Goal: Communication & Community: Connect with others

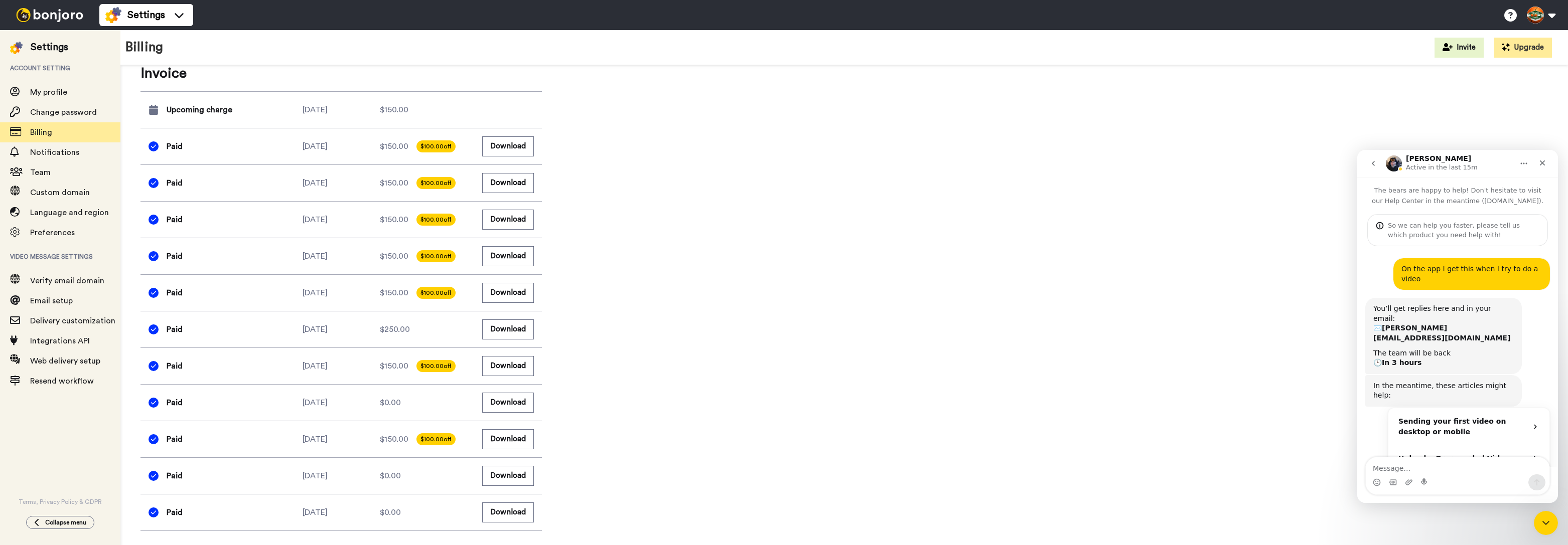
scroll to position [754, 0]
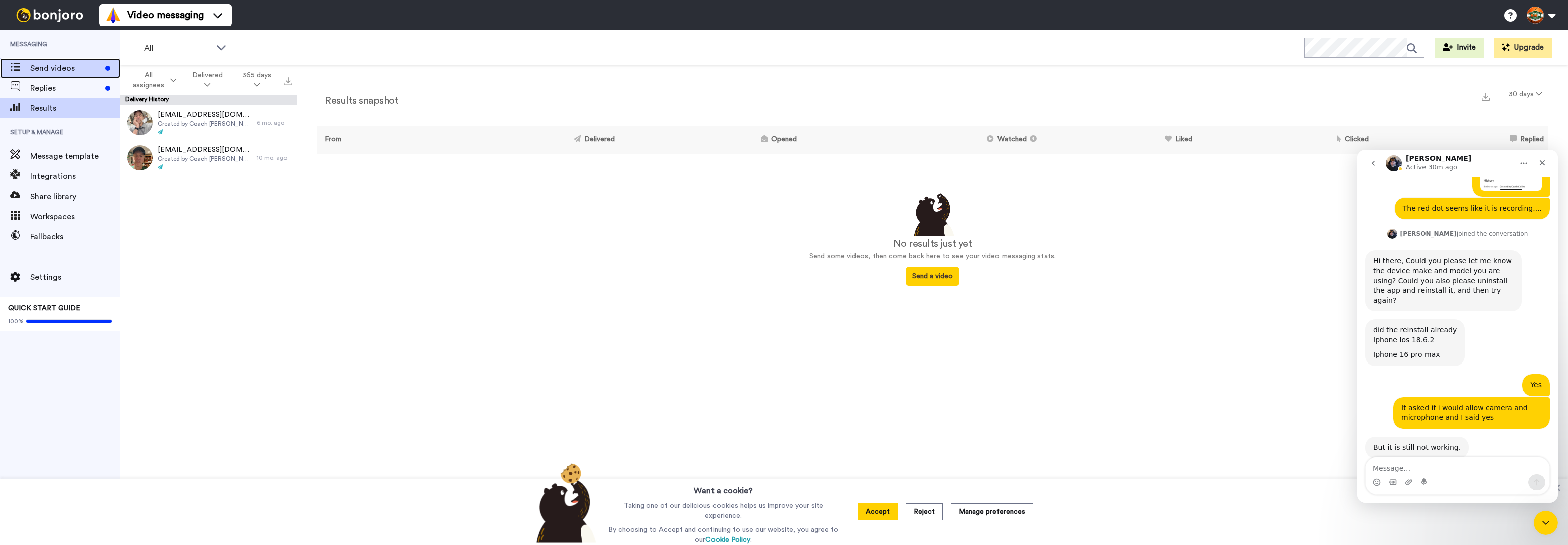
click at [57, 72] on span "Send videos" at bounding box center [65, 68] width 72 height 12
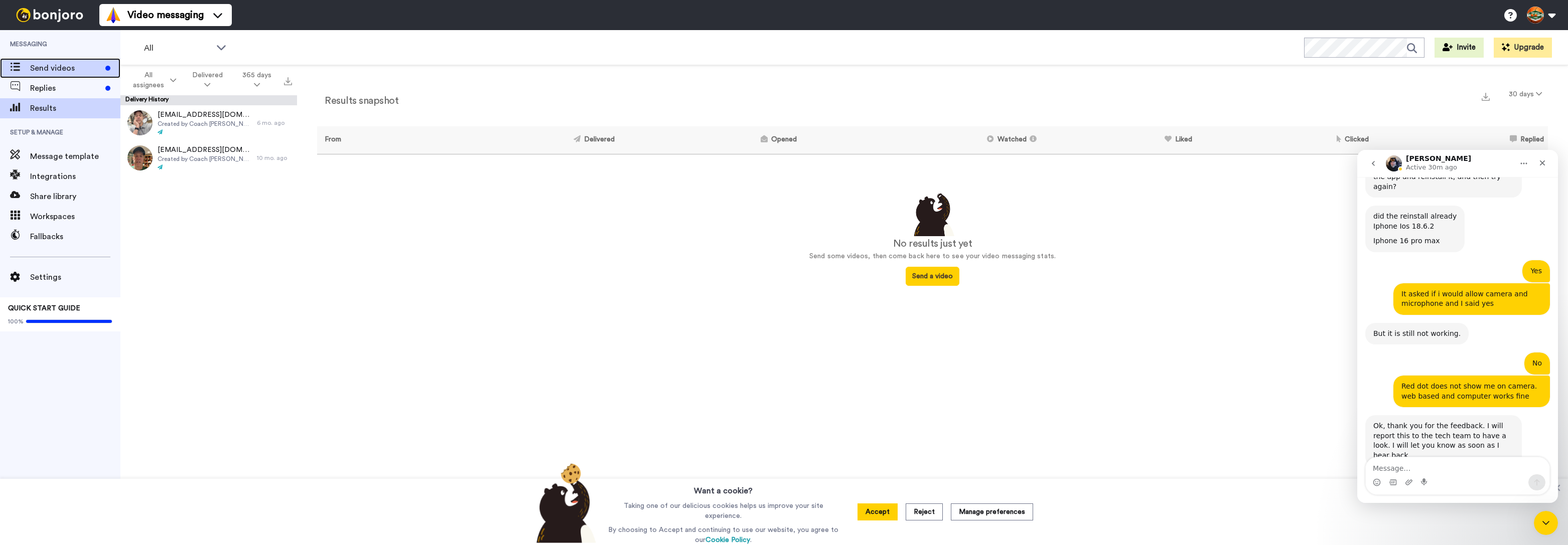
scroll to position [754, 0]
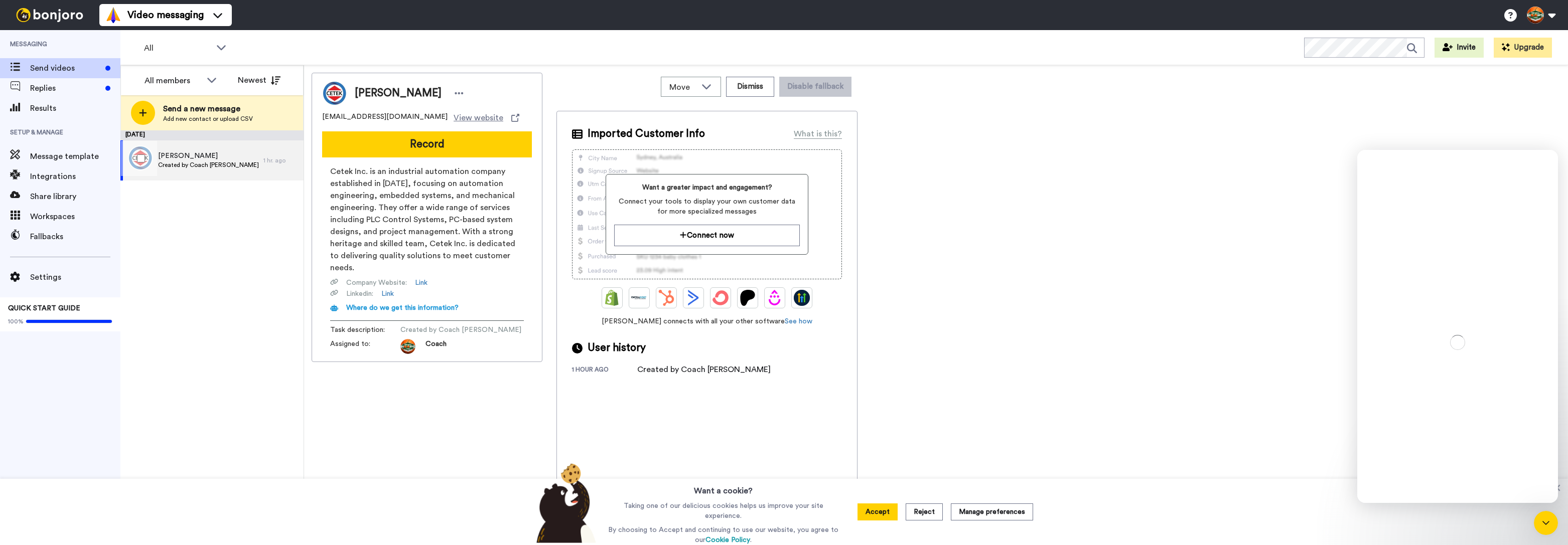
click at [179, 159] on span "Jarron Nordstrom" at bounding box center [208, 156] width 101 height 10
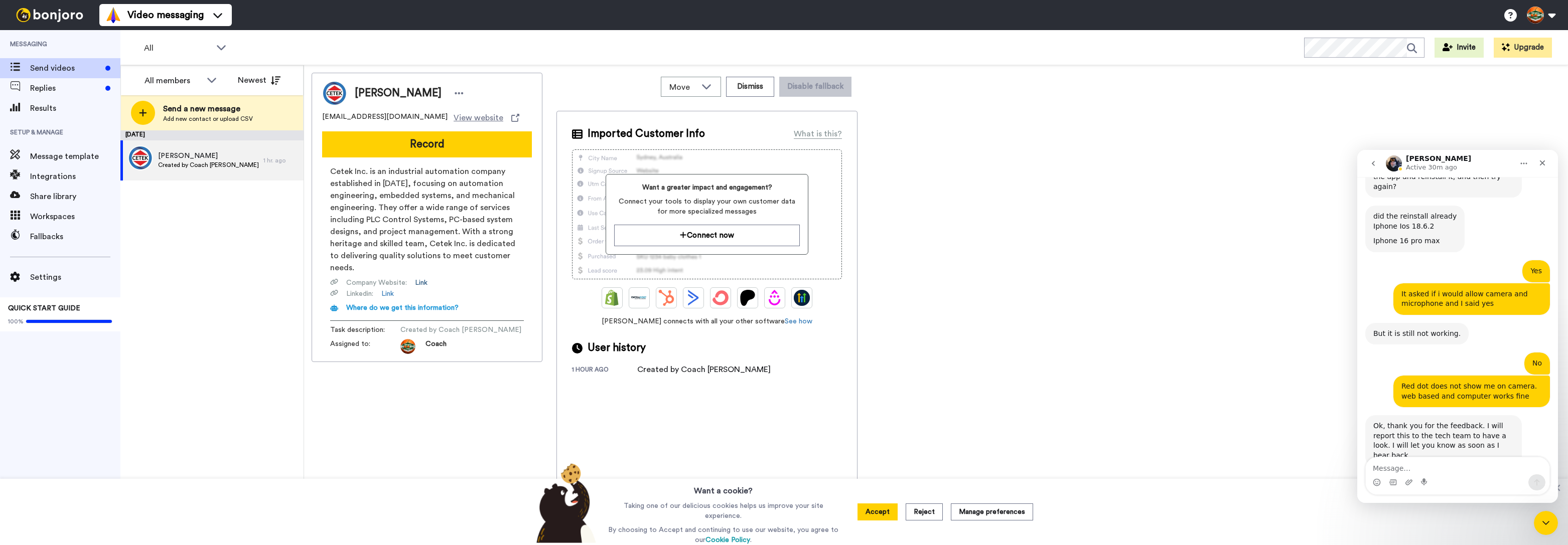
scroll to position [754, 0]
click at [768, 229] on button "Connect now" at bounding box center [706, 235] width 185 height 21
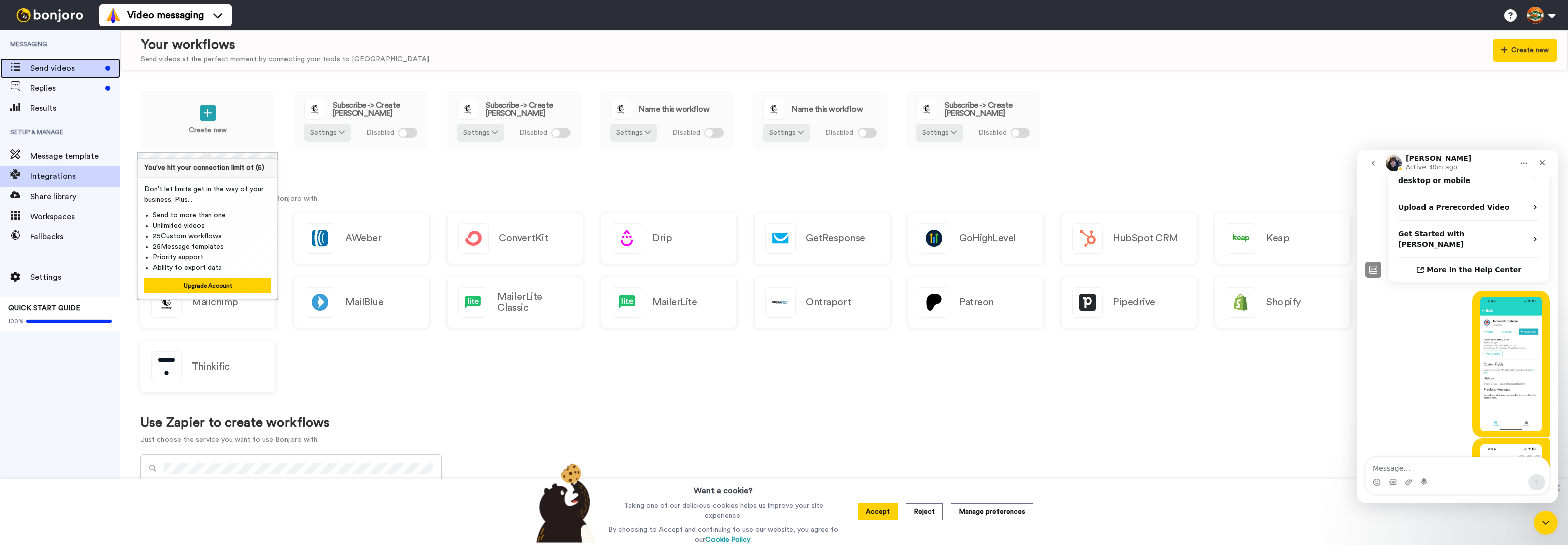
click at [47, 64] on span "Send videos" at bounding box center [65, 68] width 72 height 12
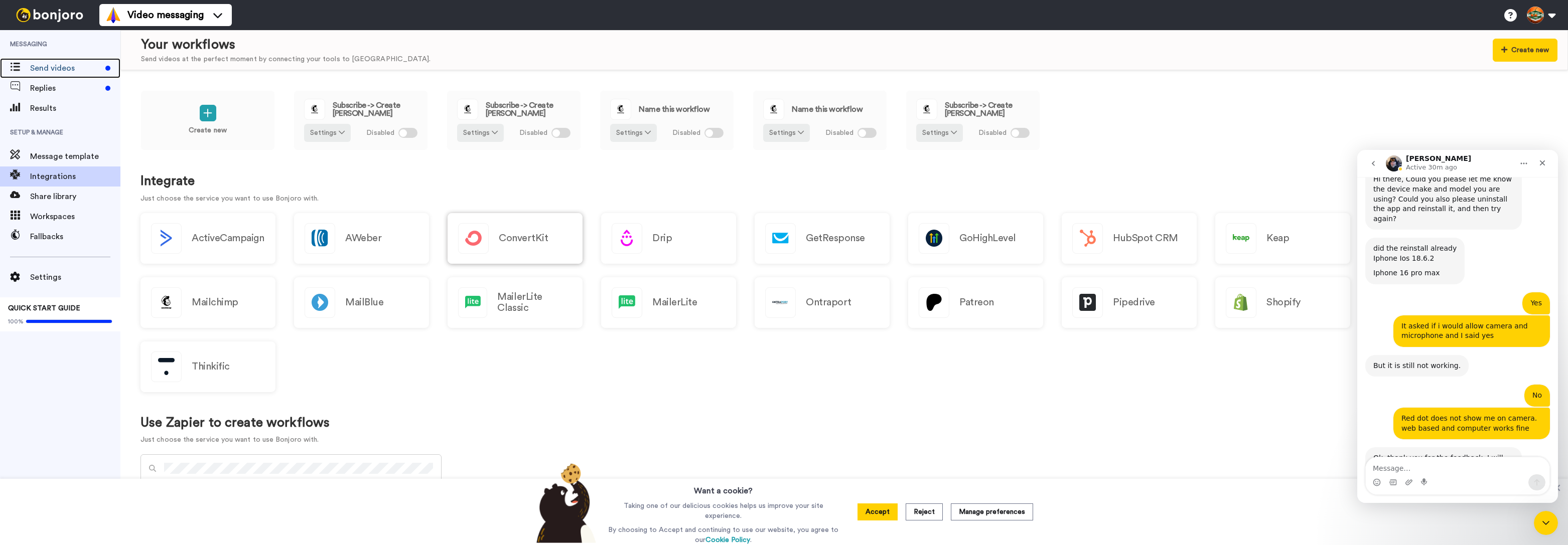
scroll to position [742, 0]
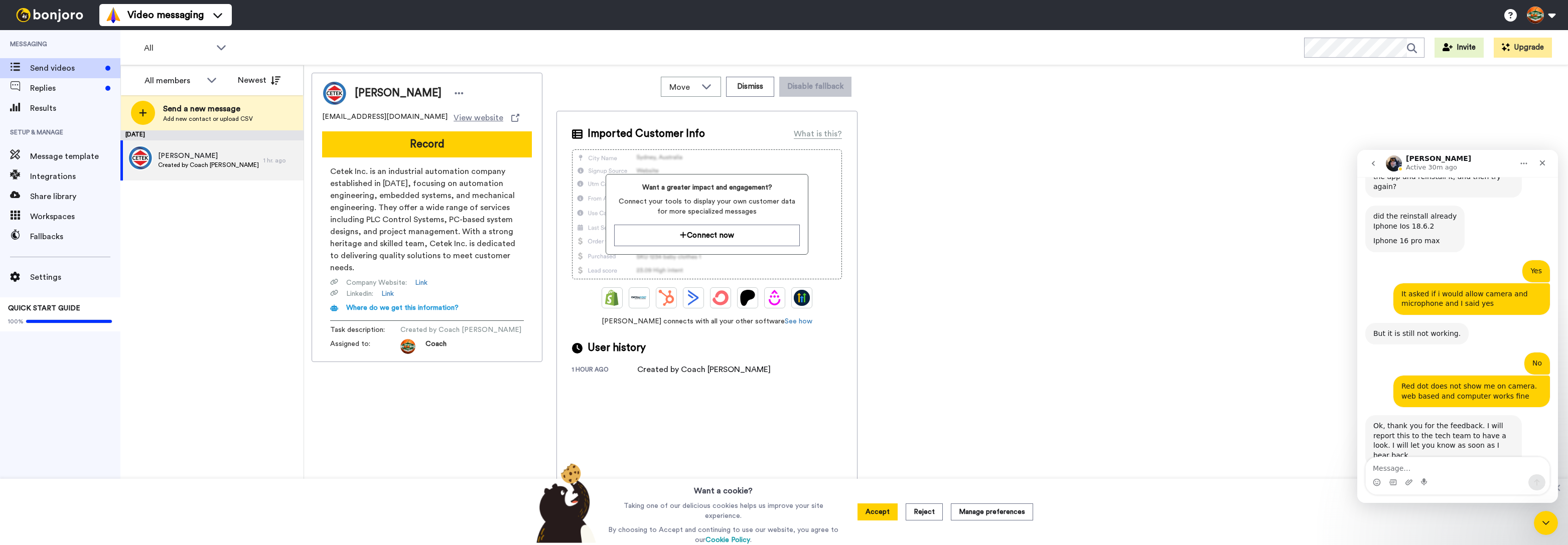
scroll to position [754, 0]
click at [473, 140] on button "Record" at bounding box center [427, 144] width 210 height 26
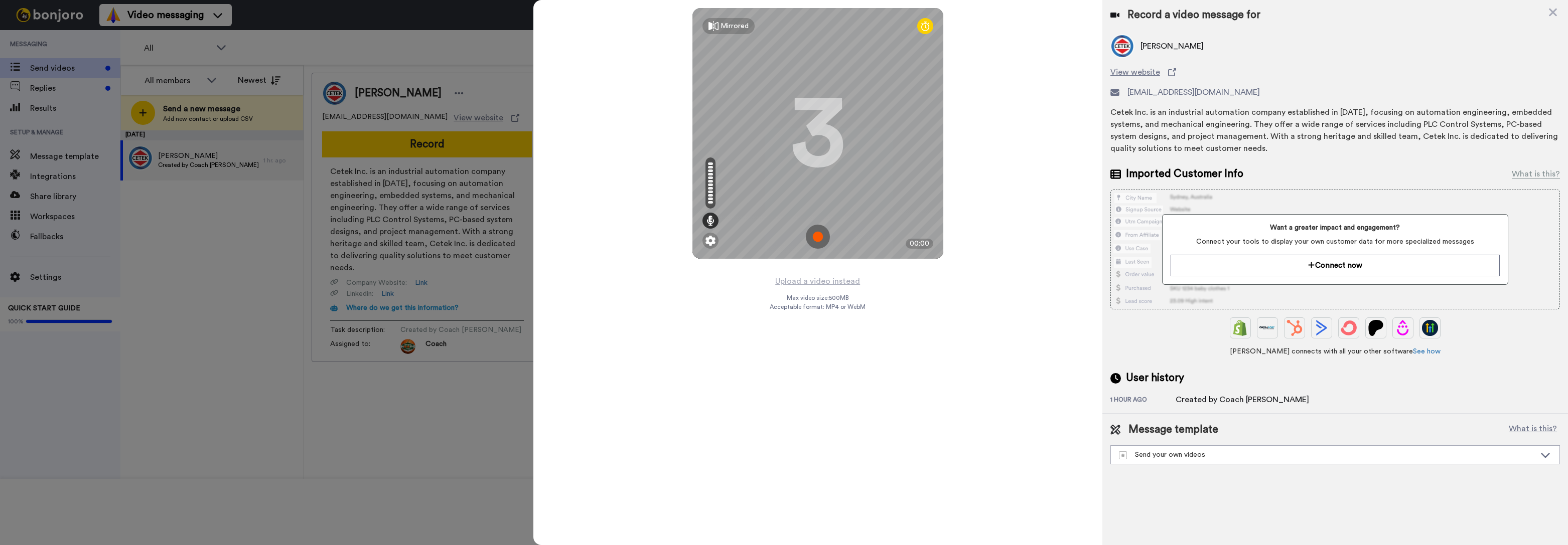
click at [814, 235] on img at bounding box center [818, 237] width 24 height 24
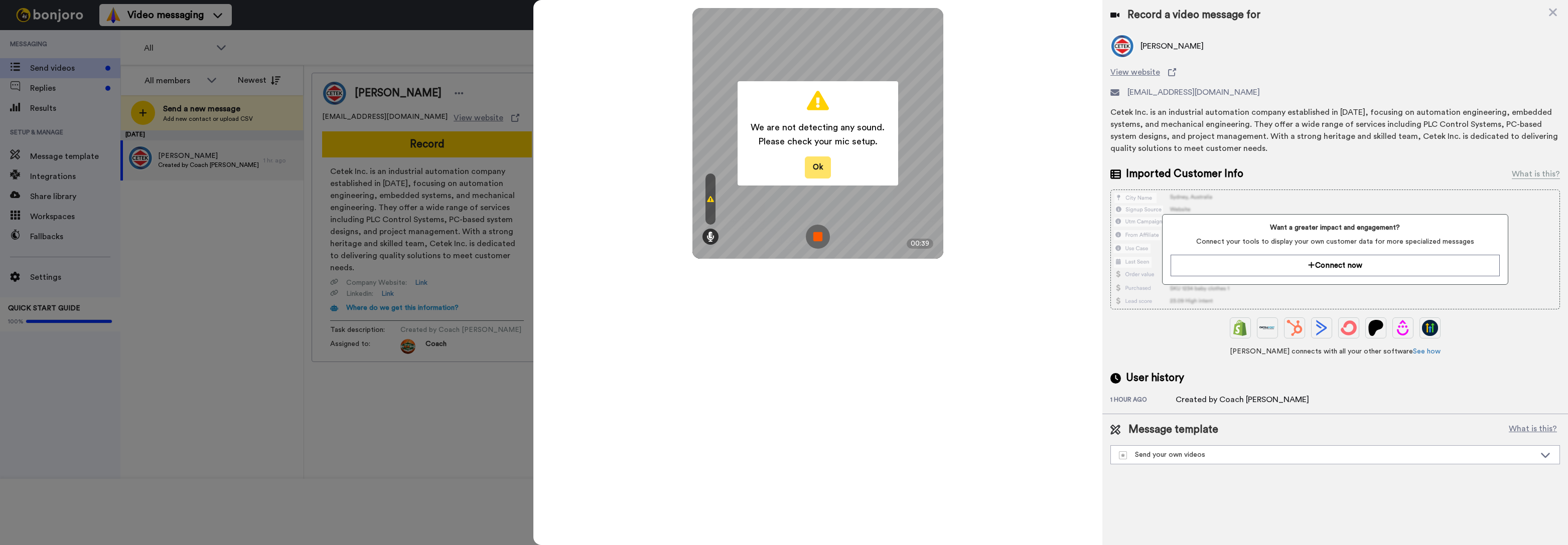
click at [818, 169] on button "Ok" at bounding box center [817, 167] width 26 height 21
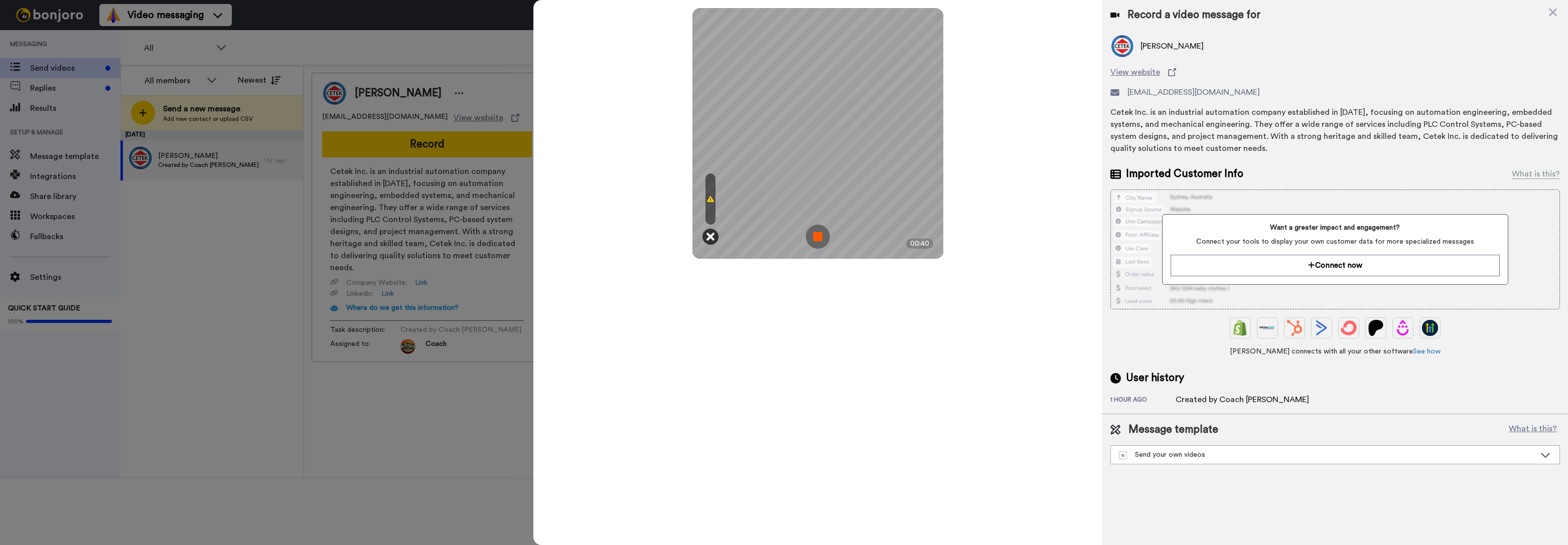
click at [710, 235] on icon at bounding box center [710, 237] width 8 height 10
click at [811, 237] on img at bounding box center [818, 237] width 24 height 24
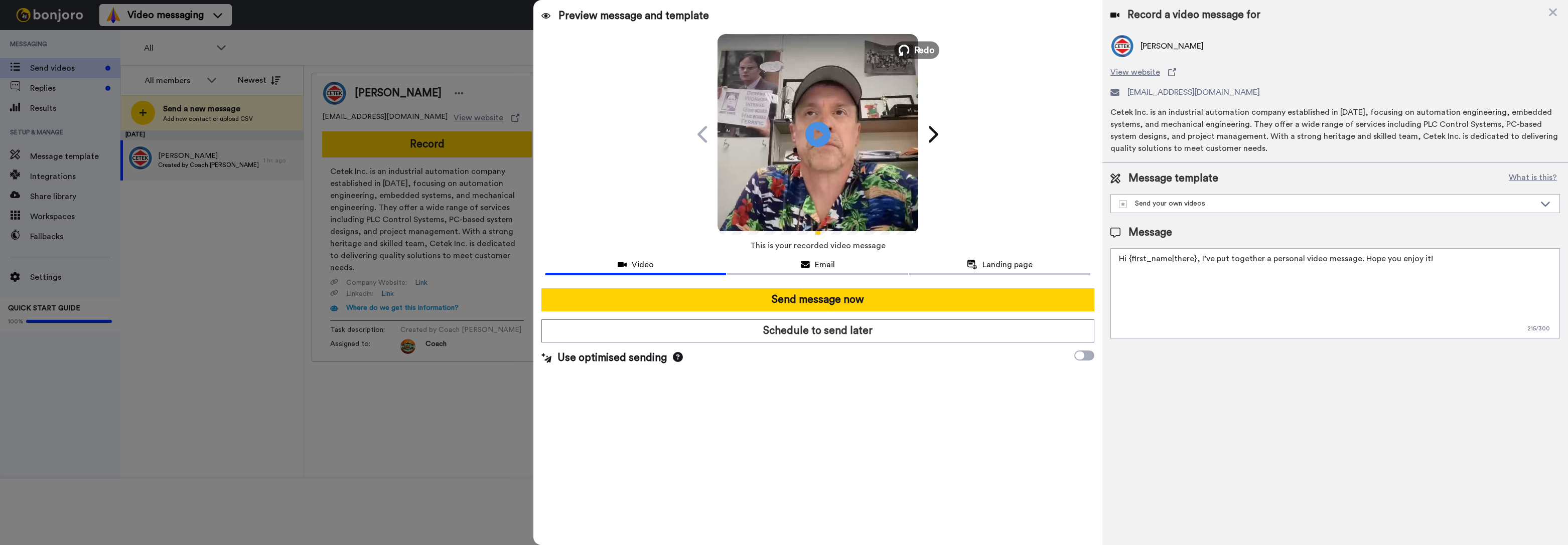
click at [921, 50] on span "Redo" at bounding box center [924, 50] width 21 height 13
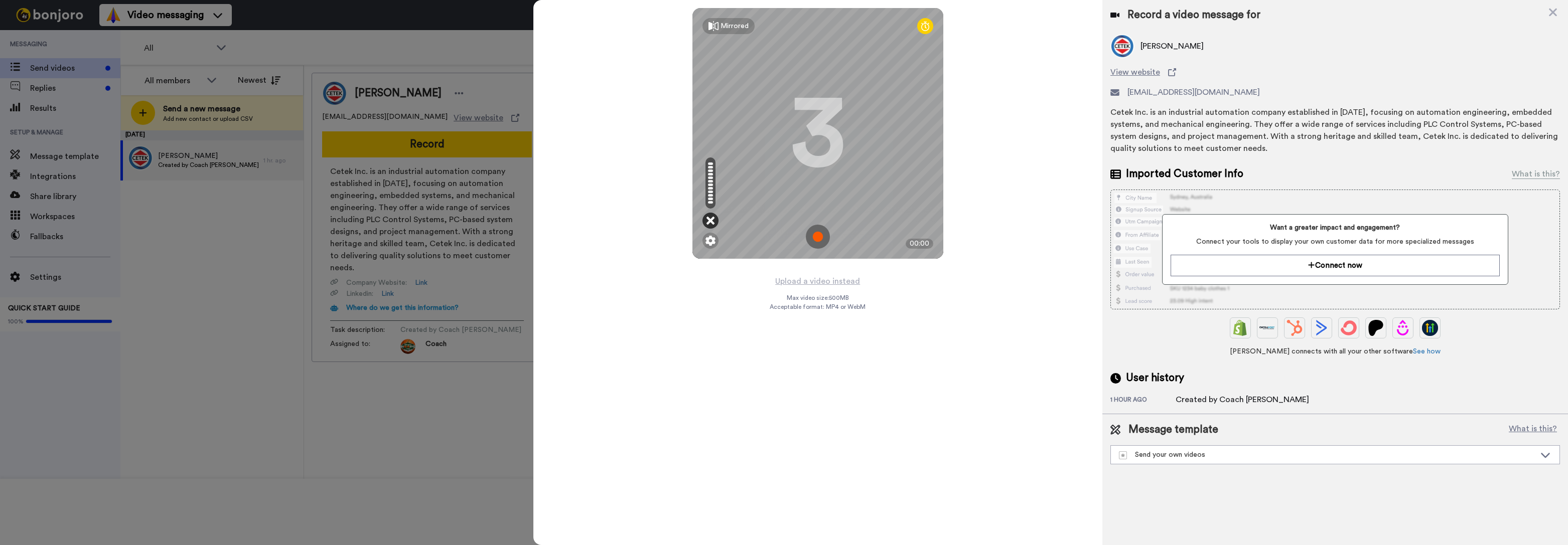
click at [712, 220] on icon at bounding box center [710, 220] width 8 height 10
click at [806, 283] on button "Upload a video instead" at bounding box center [817, 281] width 91 height 13
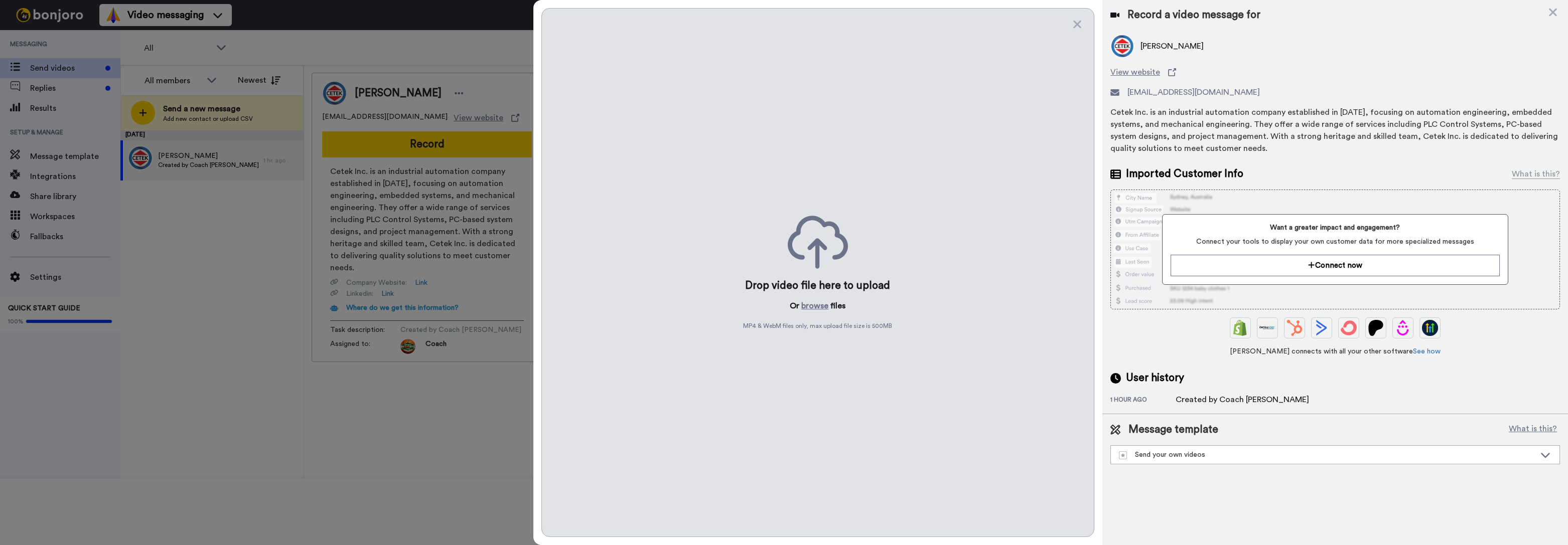
click at [1270, 332] on img at bounding box center [1267, 328] width 16 height 16
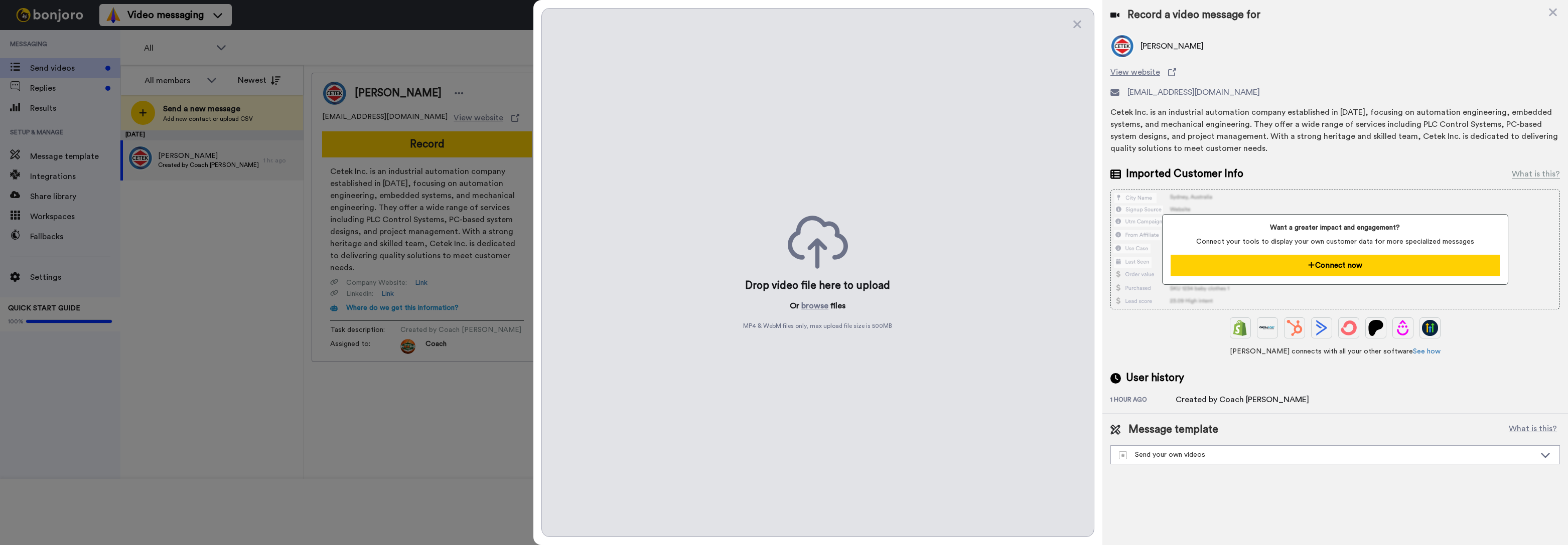
click at [1321, 272] on button "Connect now" at bounding box center [1335, 266] width 329 height 21
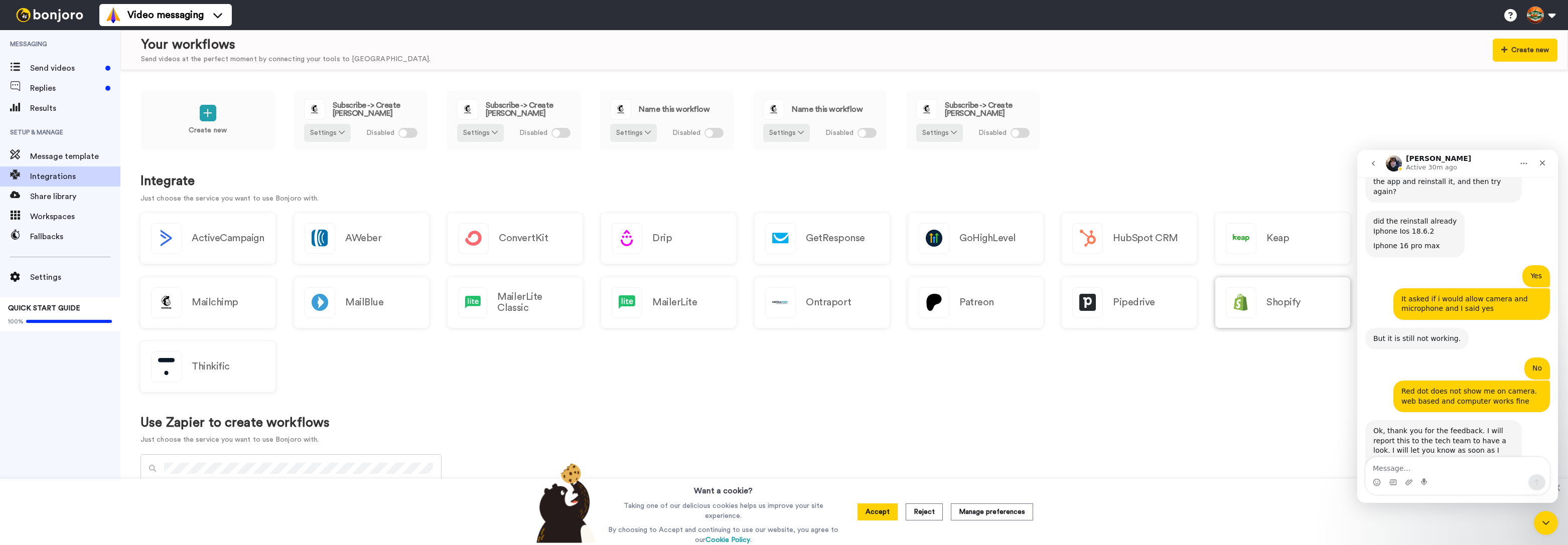
scroll to position [754, 0]
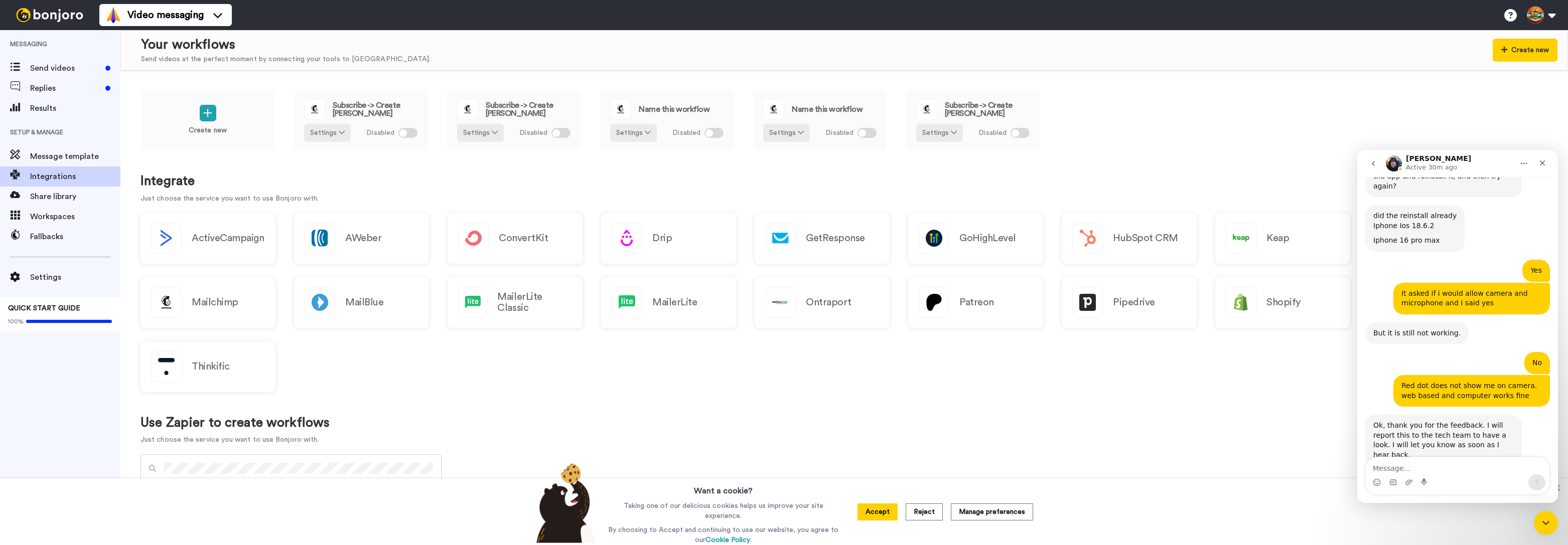
click at [1538, 172] on div "Intercom messenger" at bounding box center [1542, 163] width 18 height 19
click at [1541, 162] on icon "Close" at bounding box center [1542, 162] width 8 height 8
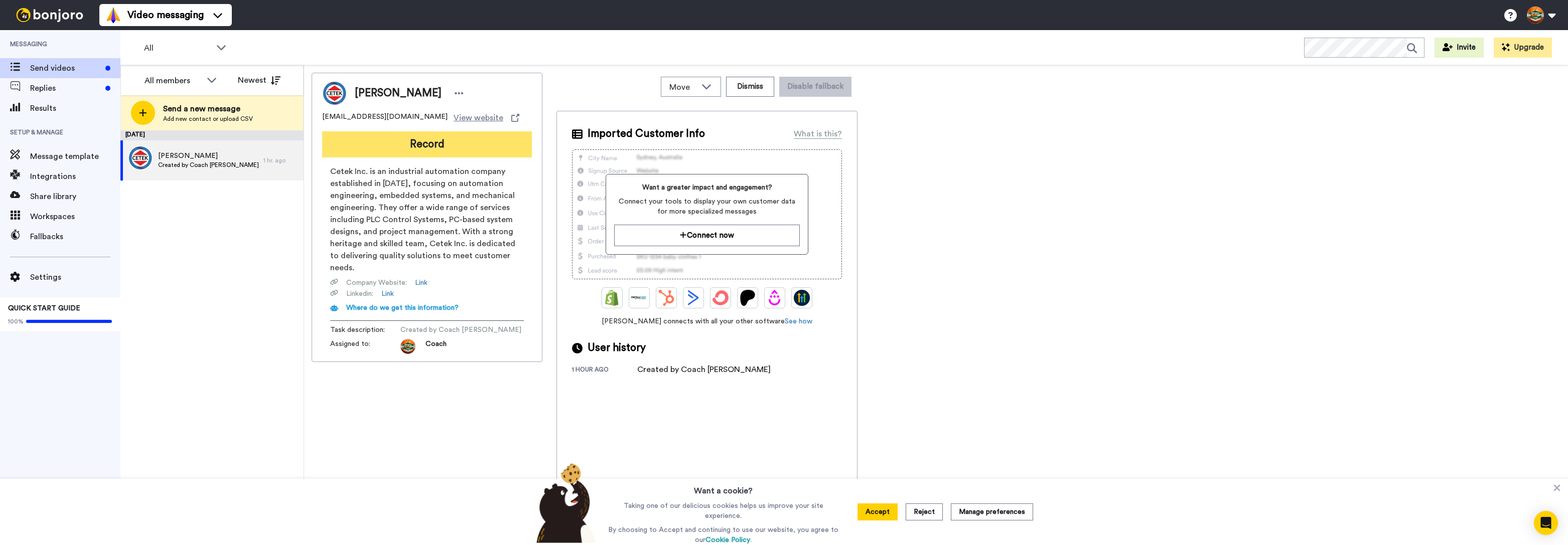
click at [491, 148] on button "Record" at bounding box center [427, 144] width 210 height 26
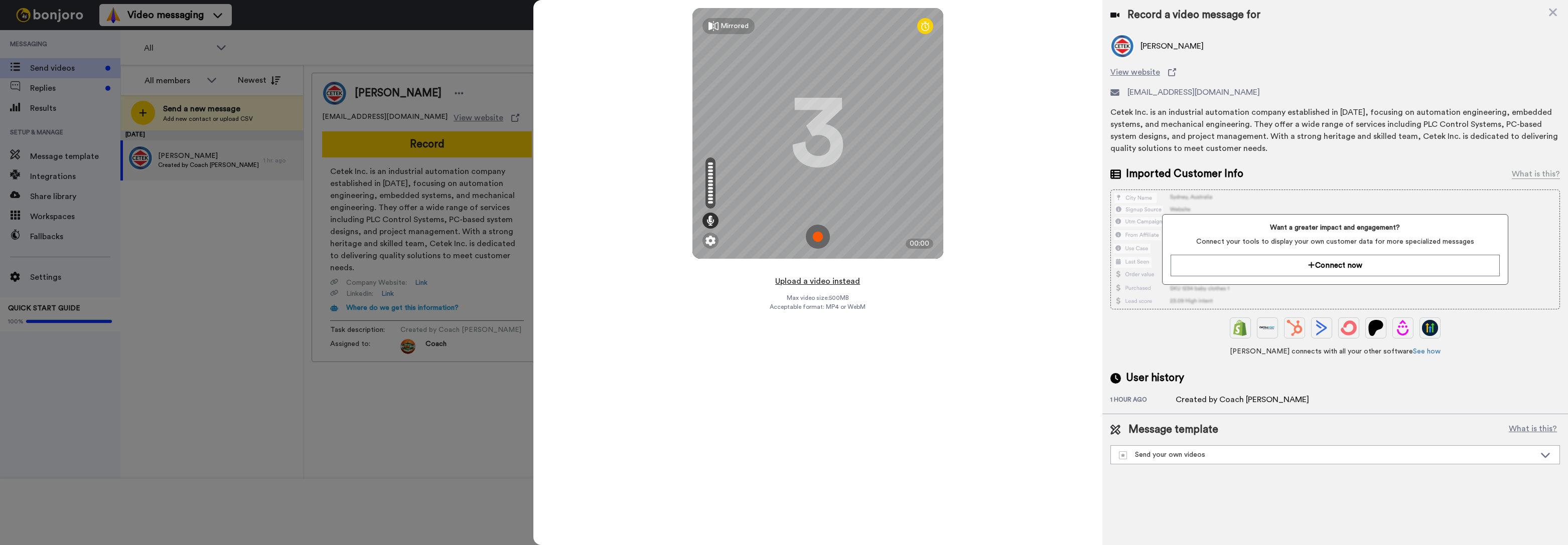
click at [829, 284] on button "Upload a video instead" at bounding box center [817, 281] width 91 height 13
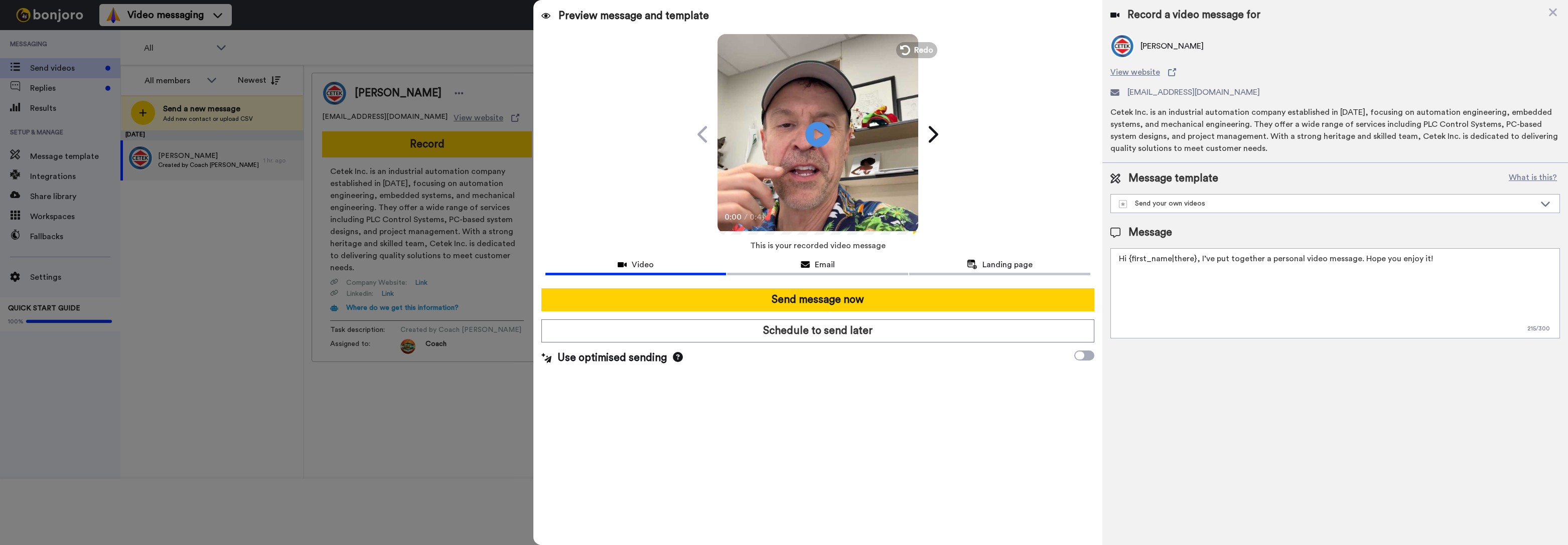
click at [1433, 262] on textarea "Hi {first_name|there}, I’ve put together a personal video message. Hope you enj…" at bounding box center [1335, 293] width 449 height 90
click at [1431, 259] on textarea "Hi {first_name|there}, I’ve put together a personal video message. Hope you enj…" at bounding box center [1335, 293] width 449 height 90
click at [1494, 314] on textarea "Hi {first_name|there}, I’ve put together a personal video message. Hope you enj…" at bounding box center [1335, 293] width 449 height 90
click at [1412, 313] on textarea "Hi {first_name|there}, I’ve put together a personal video message. Hope you enj…" at bounding box center [1335, 293] width 449 height 90
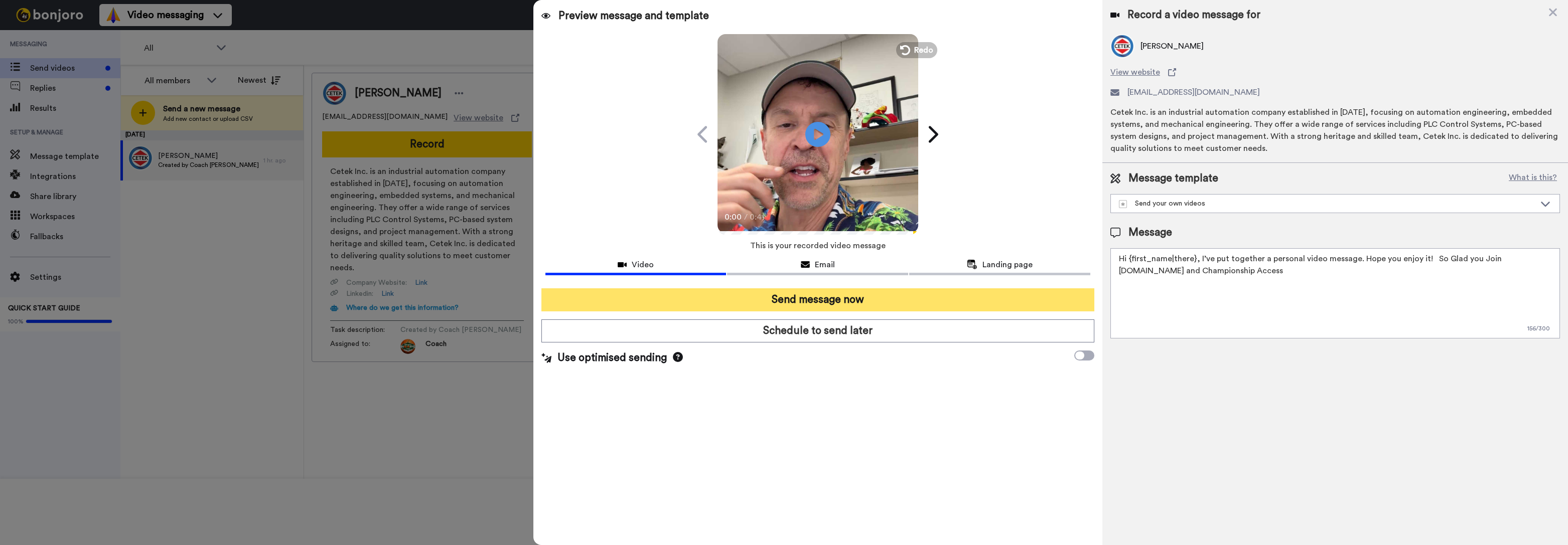
type textarea "Hi {first_name|there}, I’ve put together a personal video message. Hope you enj…"
click at [975, 299] on button "Send message now" at bounding box center [818, 300] width 553 height 23
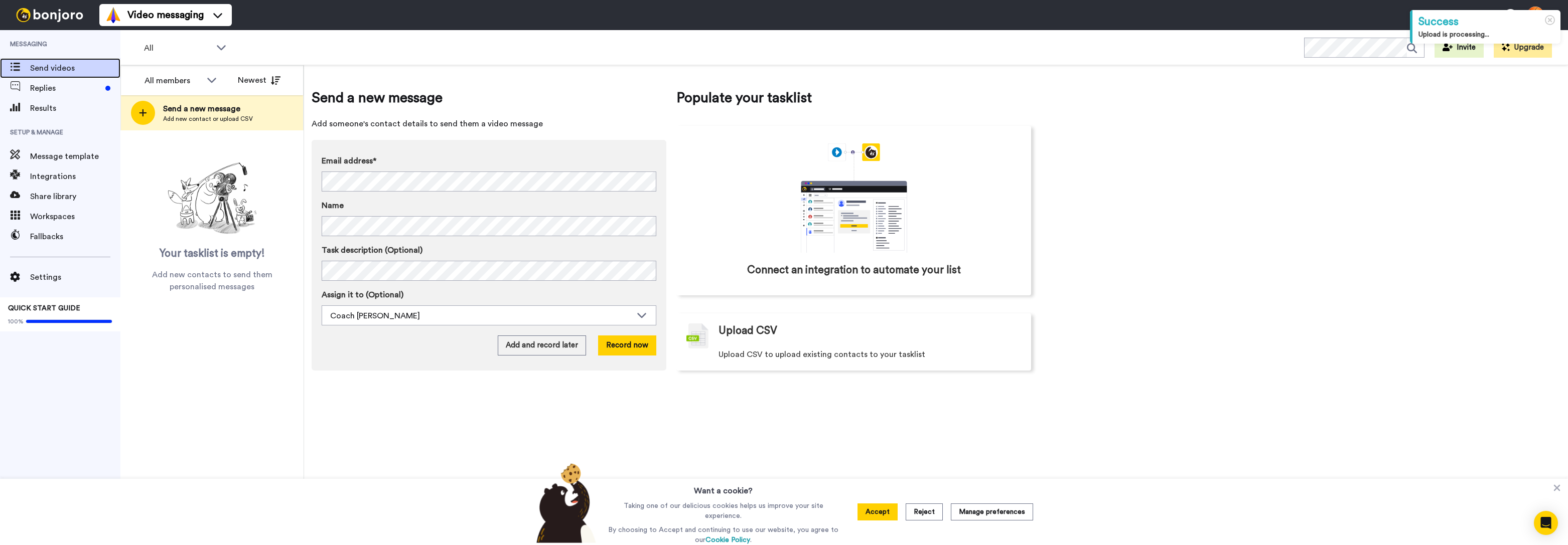
click at [77, 67] on span "Send videos" at bounding box center [74, 68] width 90 height 12
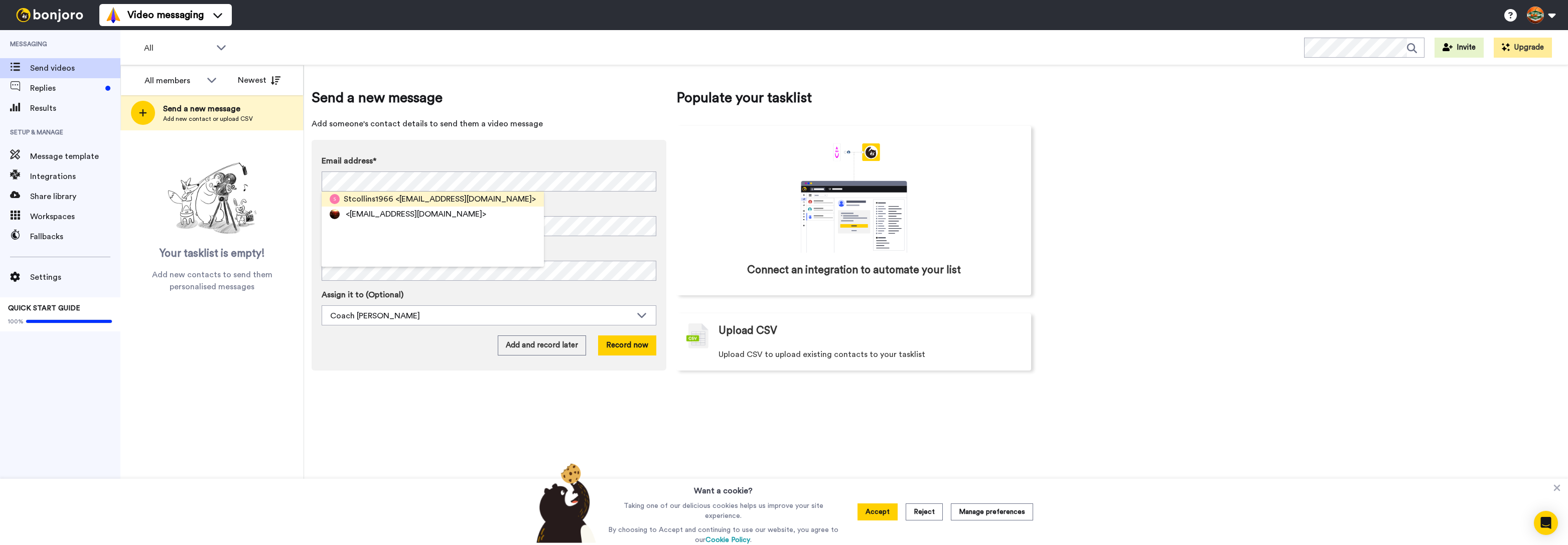
click at [401, 202] on span "<[EMAIL_ADDRESS][DOMAIN_NAME]>" at bounding box center [466, 198] width 140 height 12
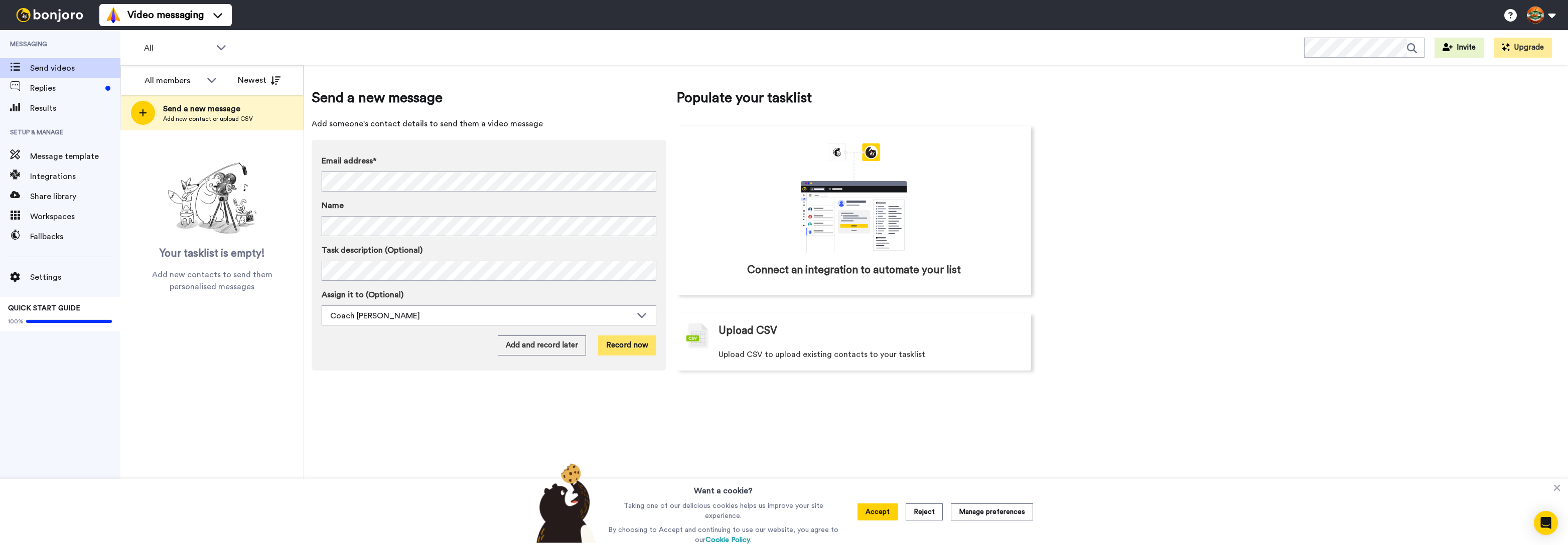
click at [625, 349] on button "Record now" at bounding box center [627, 346] width 58 height 20
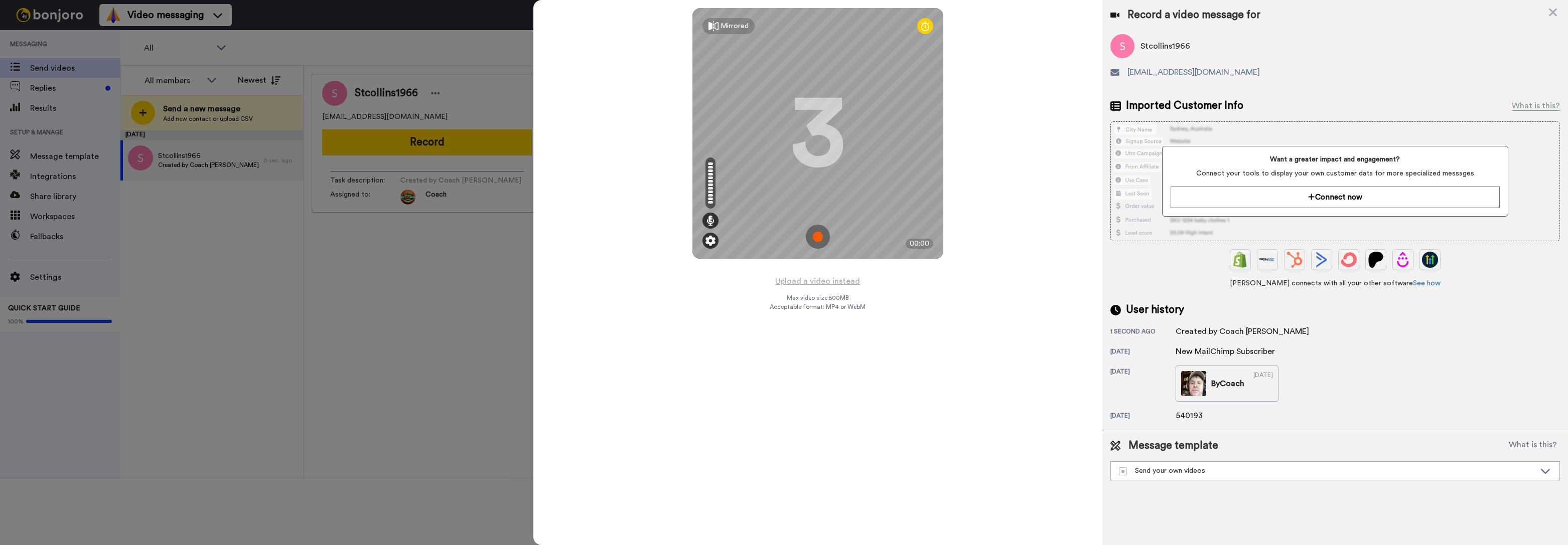
click at [710, 243] on img at bounding box center [710, 241] width 10 height 10
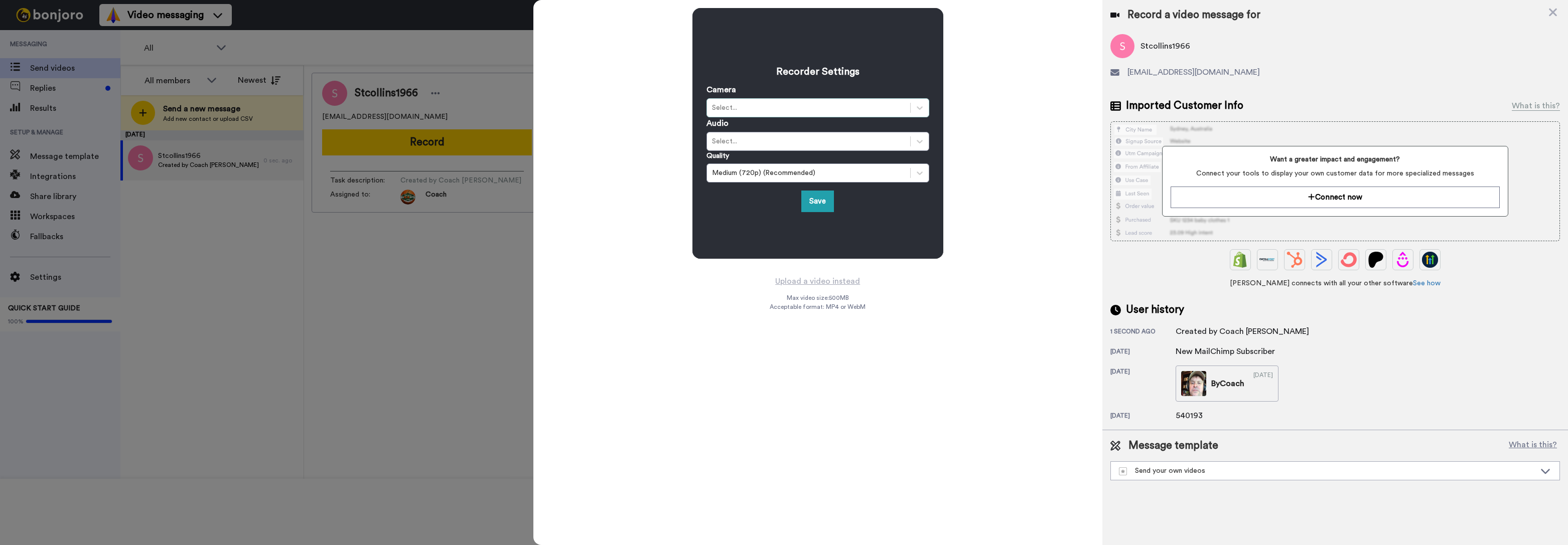
click at [751, 104] on div "Select..." at bounding box center [808, 108] width 193 height 10
click at [749, 130] on div "FaceTime HD Camera (2C0E:82E3)" at bounding box center [818, 132] width 223 height 18
click at [741, 139] on div "Select..." at bounding box center [808, 142] width 193 height 10
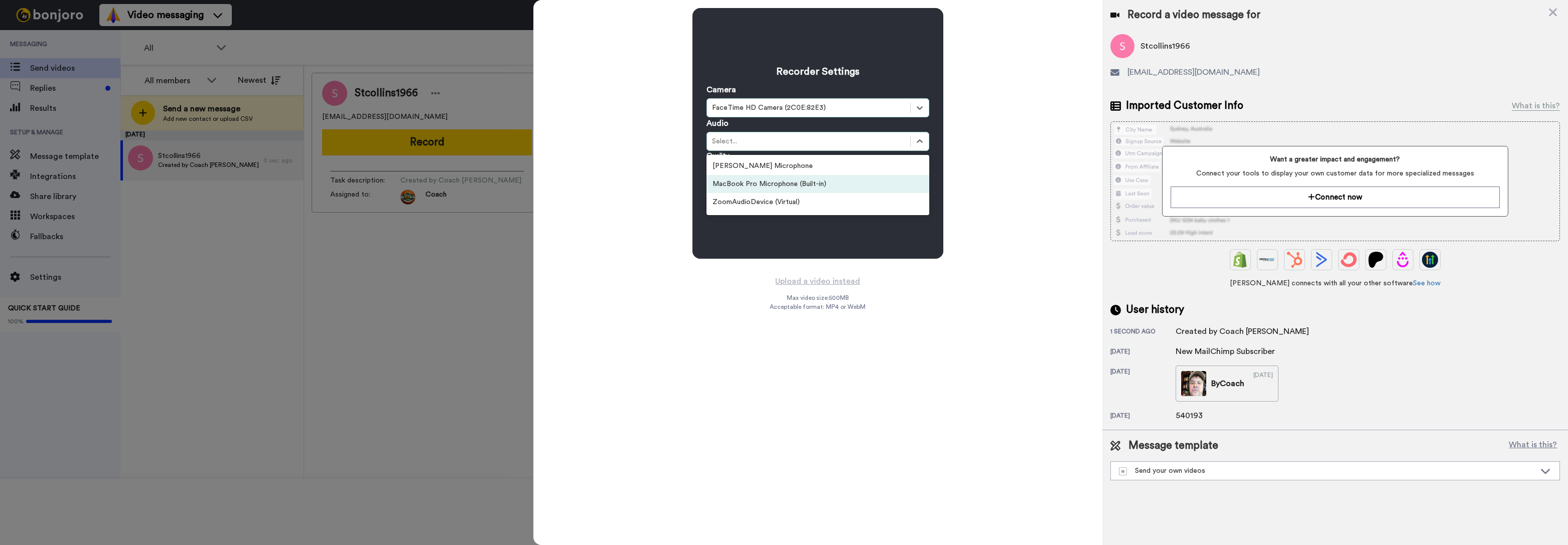
click at [741, 184] on div "MacBook Pro Microphone (Built-in)" at bounding box center [818, 184] width 223 height 18
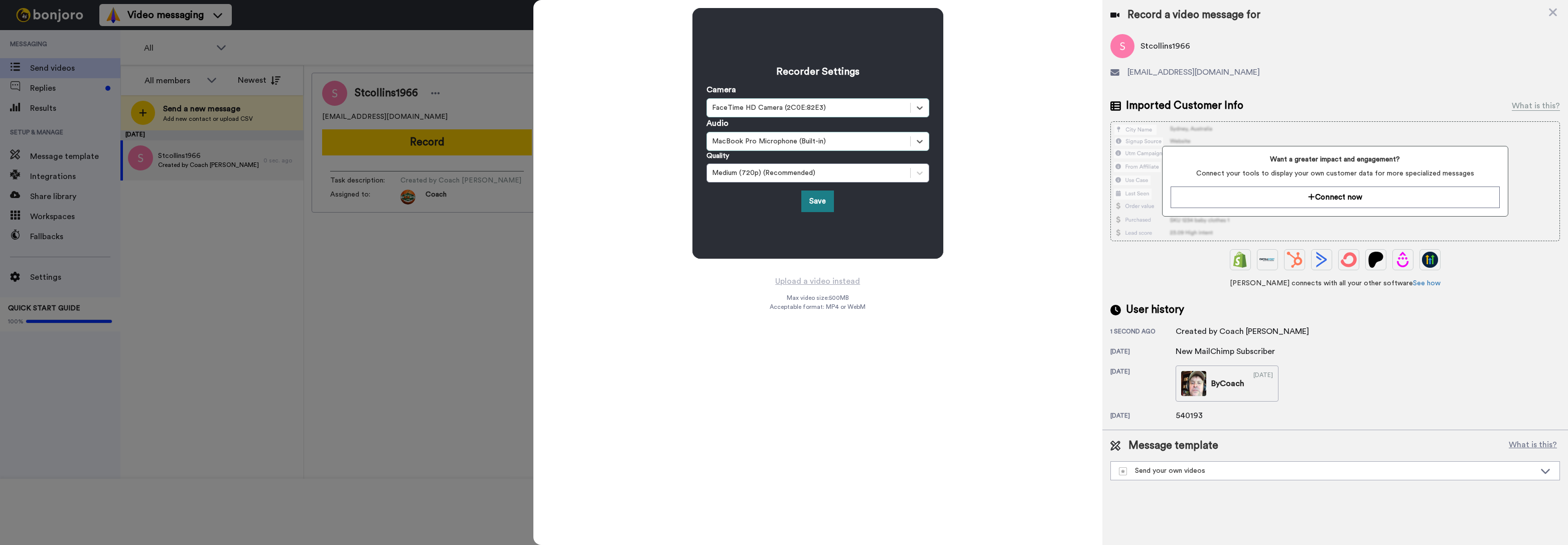
click at [813, 201] on button "Save" at bounding box center [817, 201] width 33 height 21
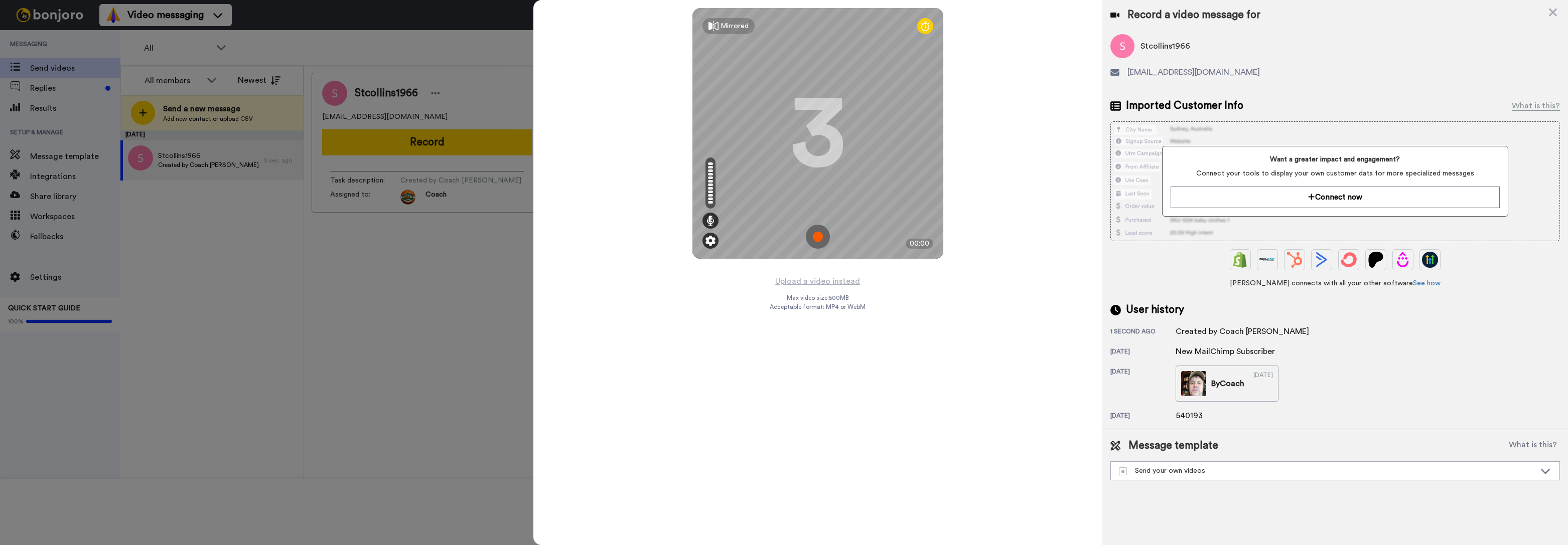
click at [710, 241] on img at bounding box center [710, 241] width 10 height 10
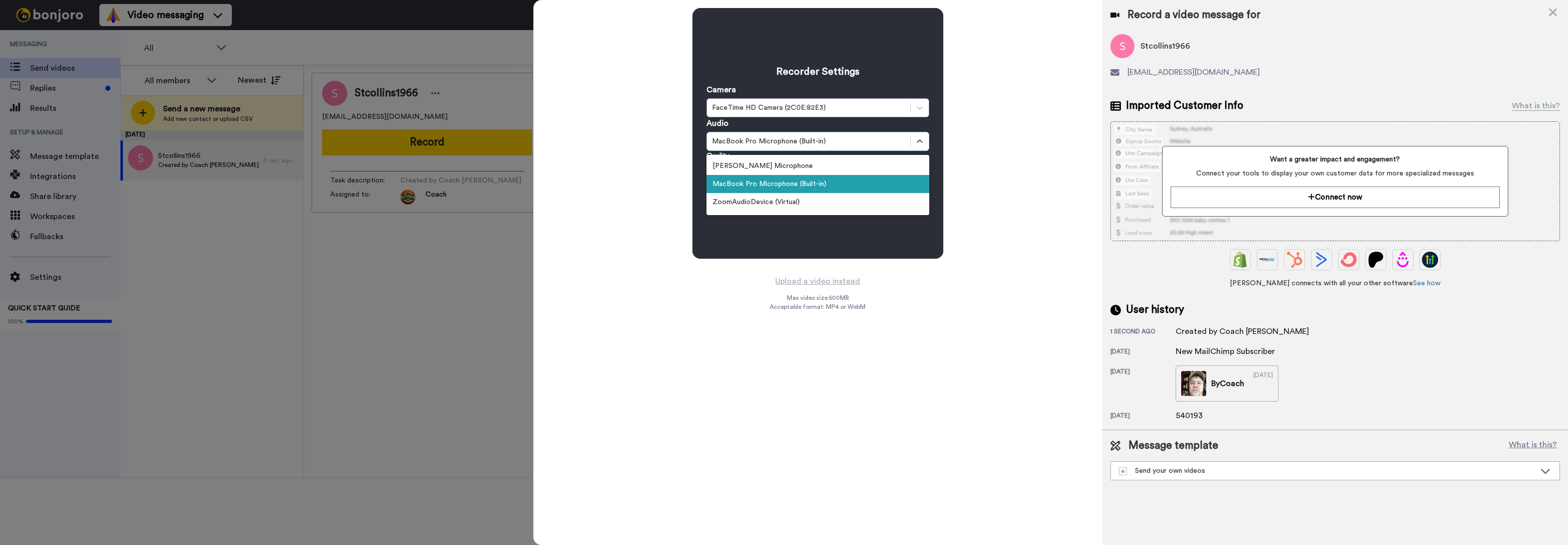
click at [780, 144] on div "MacBook Pro Microphone (Built-in)" at bounding box center [808, 142] width 193 height 10
click at [785, 191] on div "MacBook Pro Microphone (Built-in)" at bounding box center [818, 184] width 223 height 18
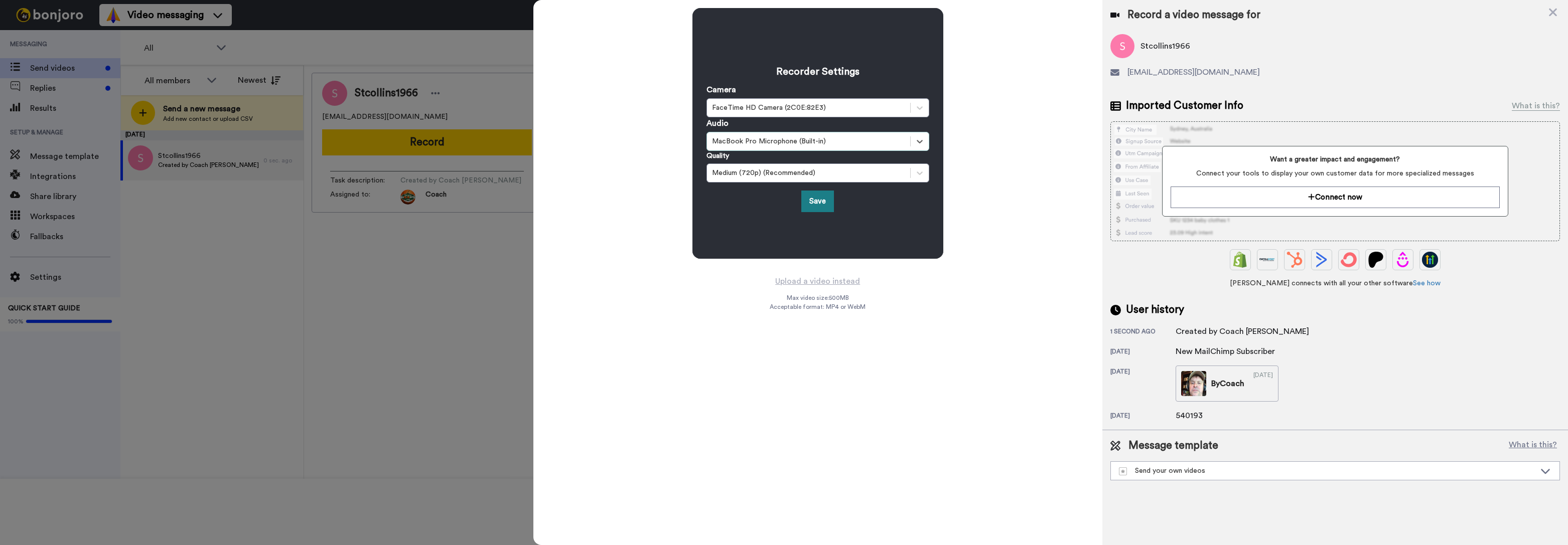
click at [817, 202] on button "Save" at bounding box center [817, 201] width 33 height 21
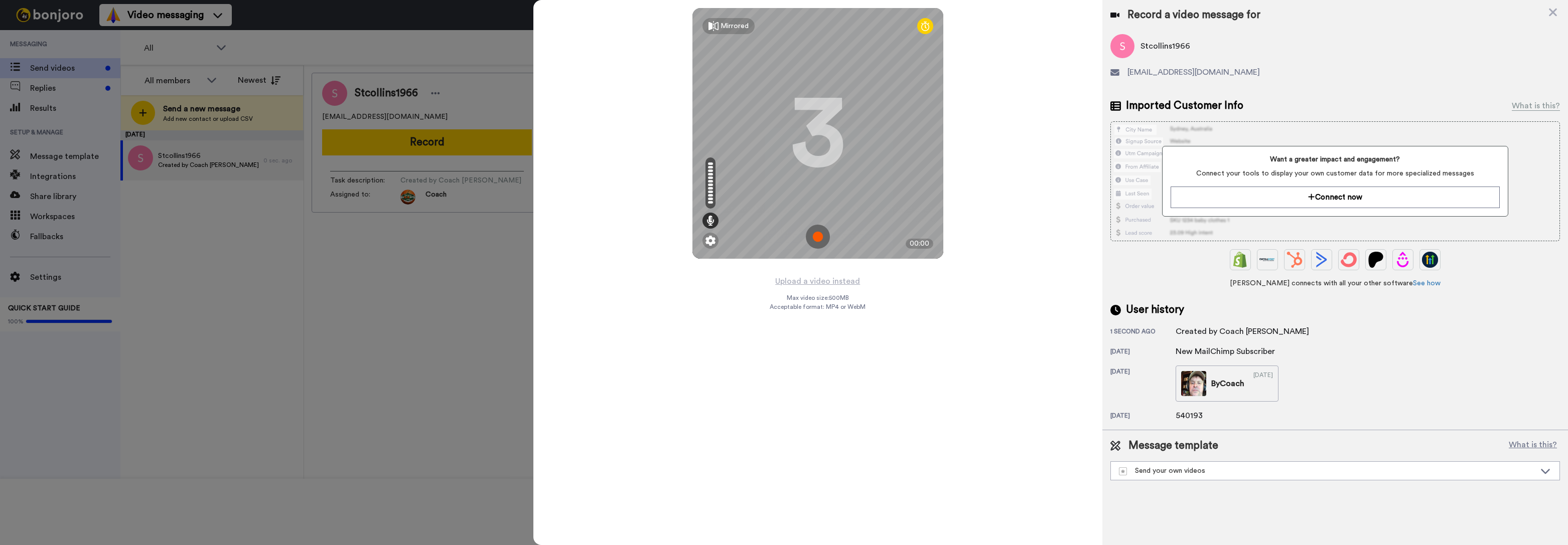
click at [814, 232] on img at bounding box center [818, 237] width 24 height 24
click at [814, 241] on img at bounding box center [818, 237] width 24 height 24
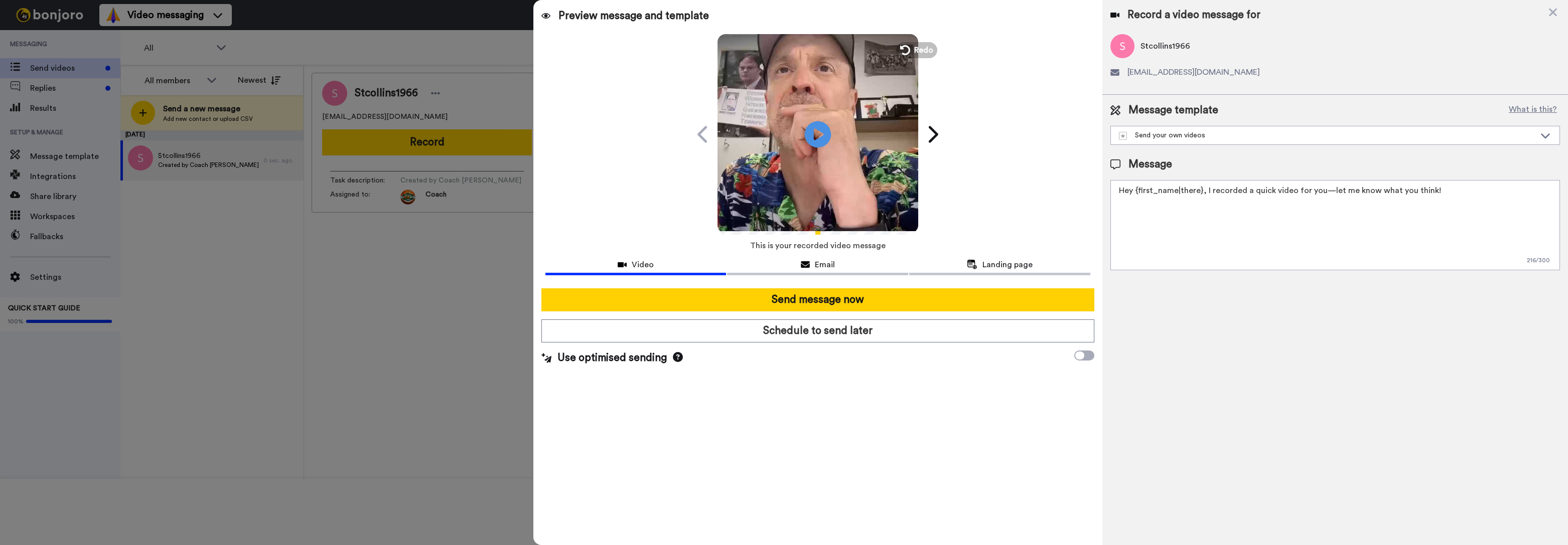
click at [814, 137] on icon "Play/Pause" at bounding box center [818, 134] width 27 height 47
click at [1085, 355] on span at bounding box center [1084, 356] width 20 height 10
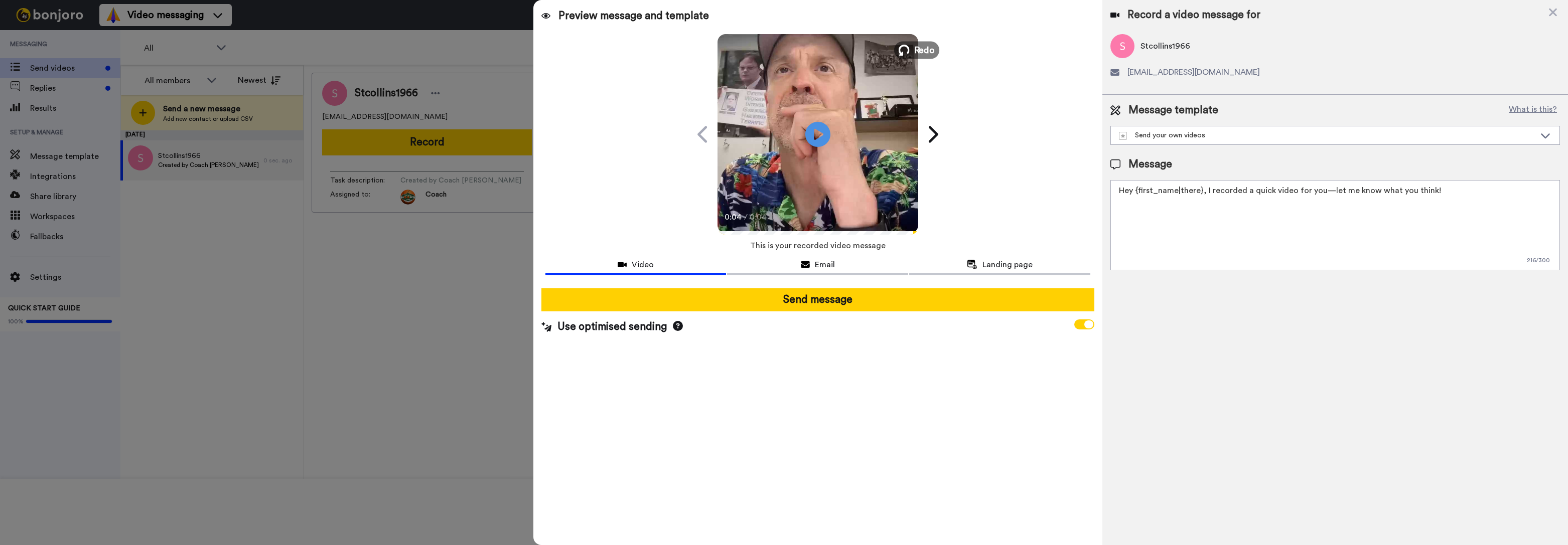
click at [911, 49] on button "Redo" at bounding box center [917, 50] width 45 height 18
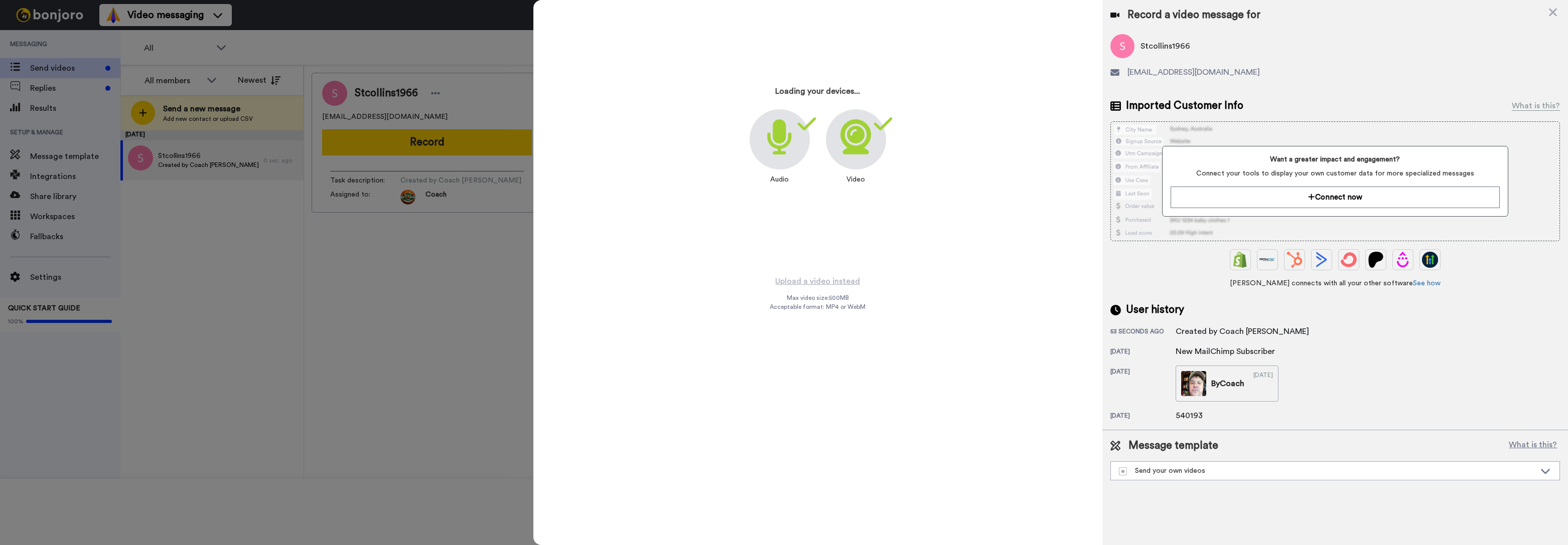
click at [778, 154] on icon at bounding box center [780, 137] width 24 height 35
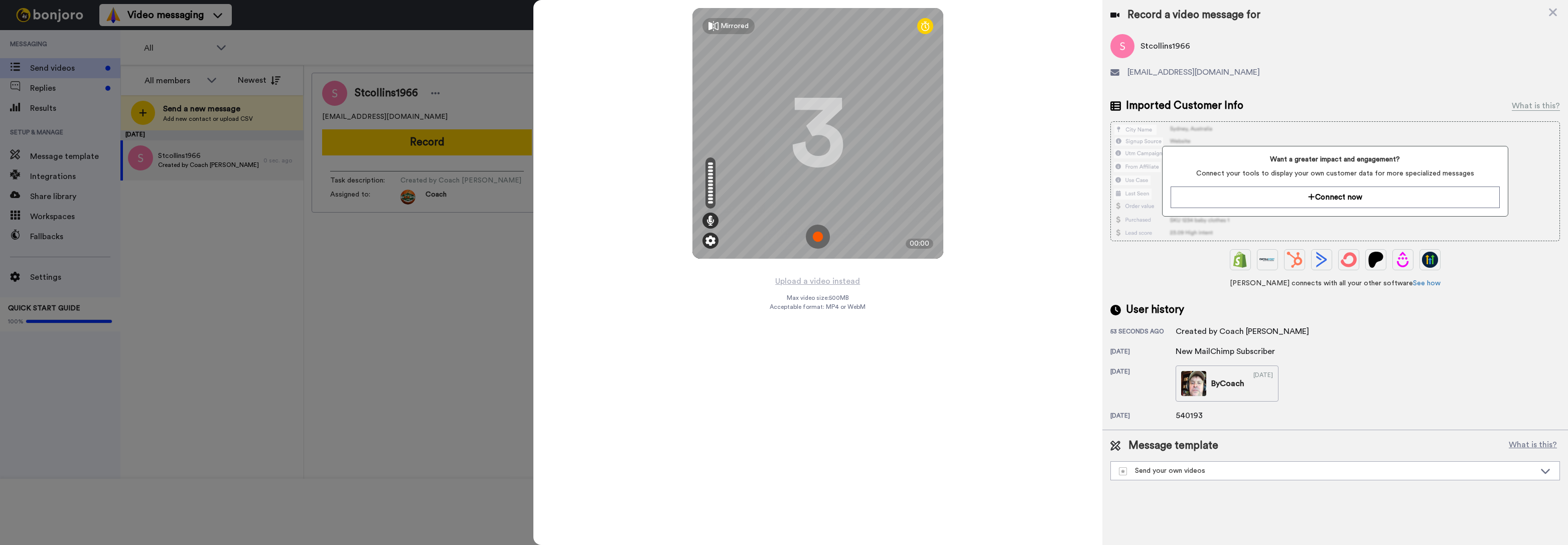
click at [711, 246] on div at bounding box center [710, 240] width 16 height 16
click at [707, 237] on img at bounding box center [710, 241] width 10 height 10
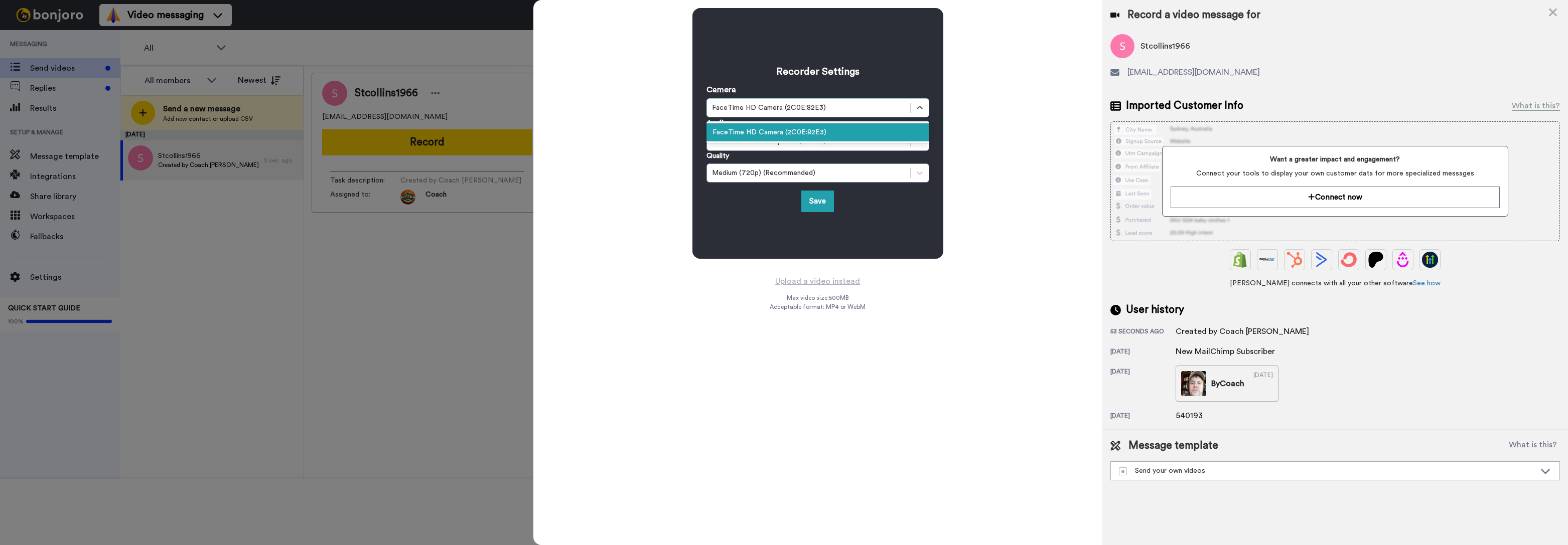
click at [749, 109] on div "FaceTime HD Camera (2C0E:82E3)" at bounding box center [808, 108] width 193 height 10
click at [749, 128] on div "FaceTime HD Camera (2C0E:82E3)" at bounding box center [818, 132] width 223 height 18
click at [756, 140] on div "MacBook Pro Microphone (Built-in)" at bounding box center [808, 142] width 193 height 10
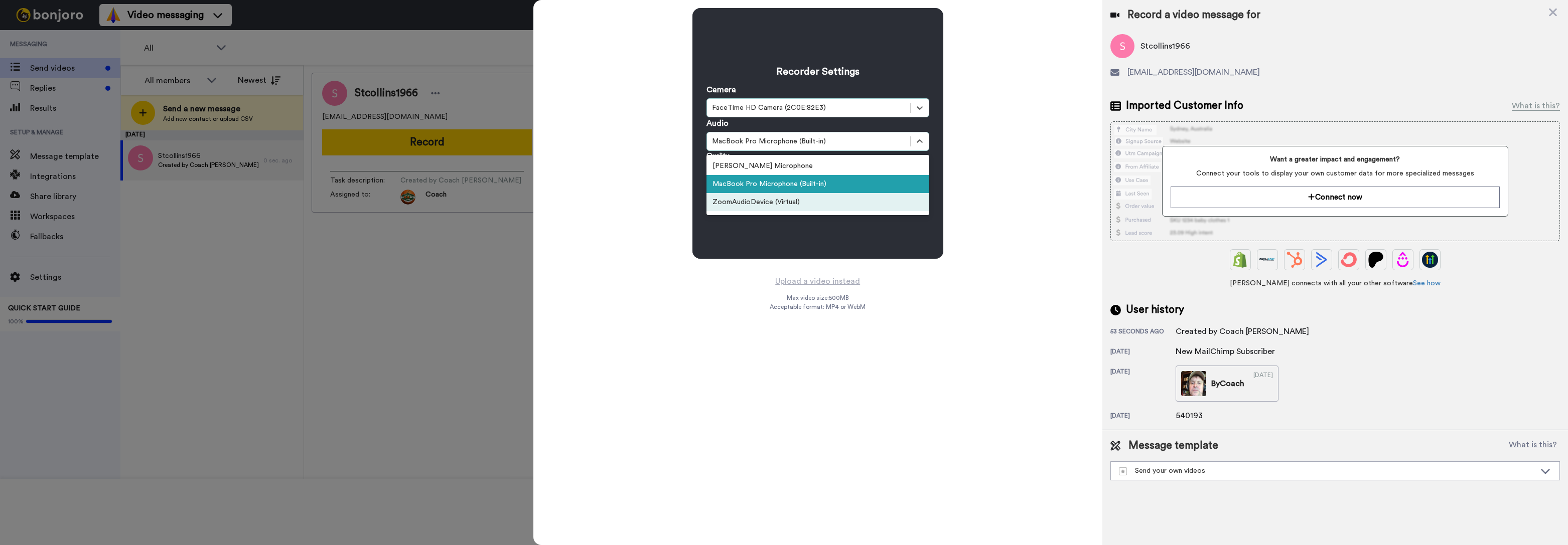
click at [763, 203] on div "ZoomAudioDevice (Virtual)" at bounding box center [818, 201] width 223 height 18
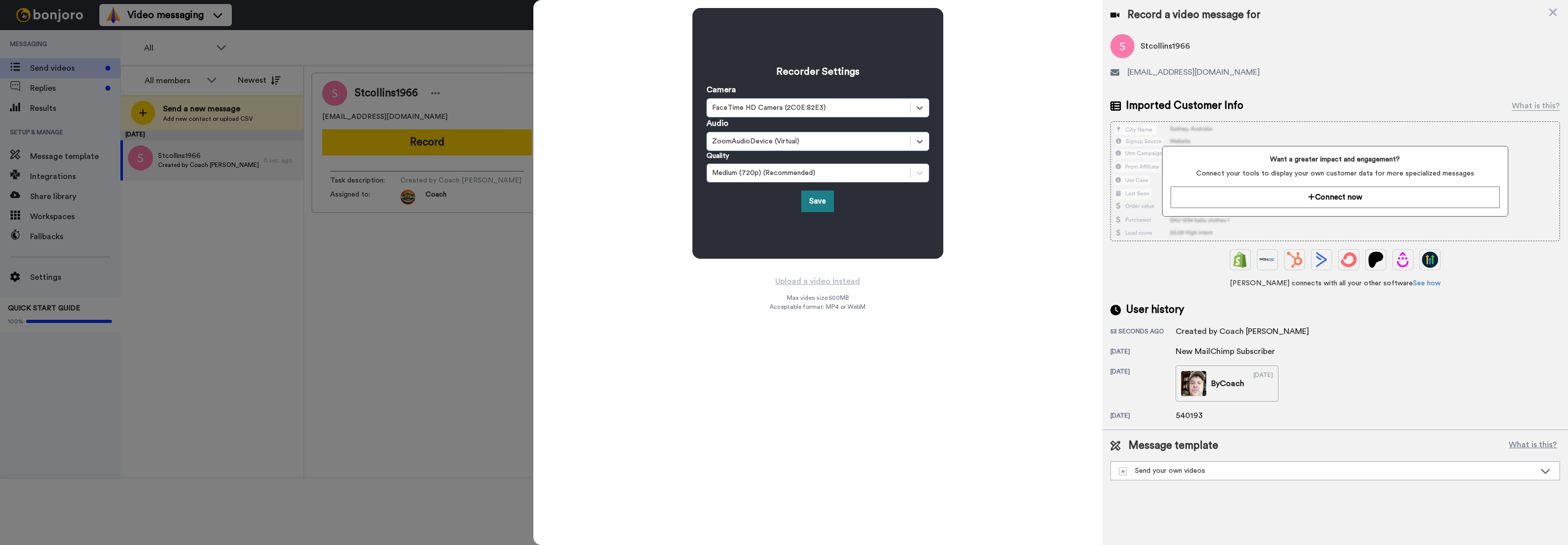
click at [820, 201] on button "Save" at bounding box center [817, 201] width 33 height 21
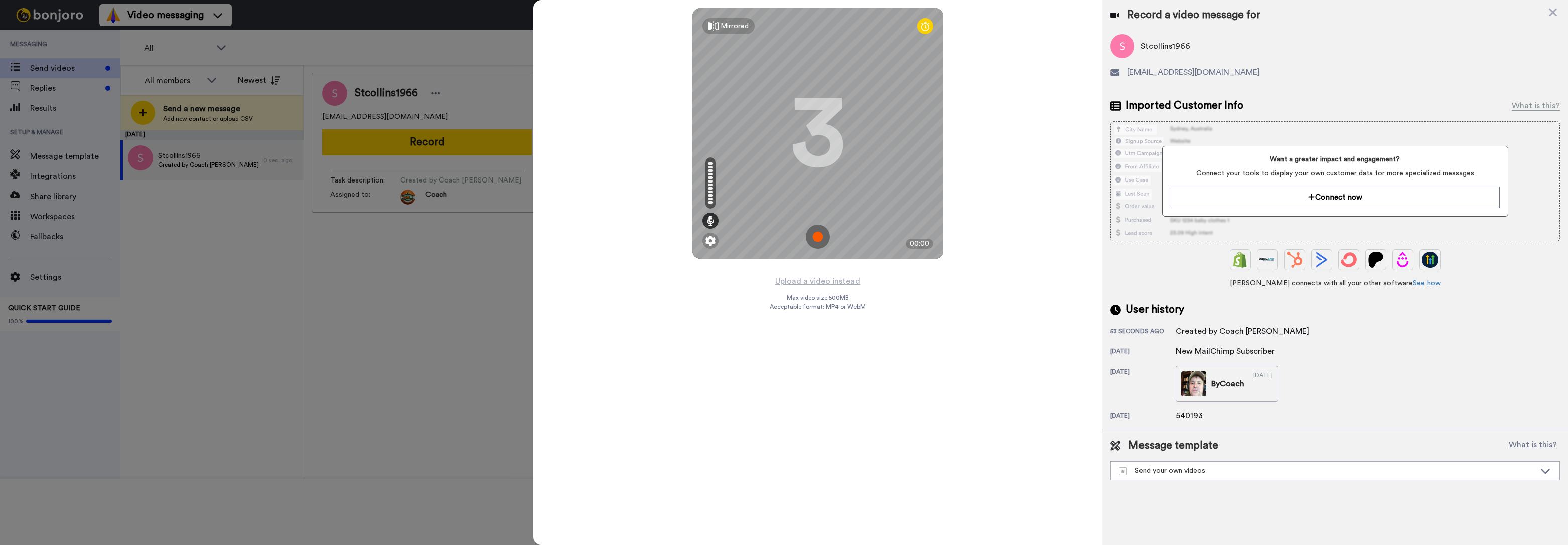
click at [455, 279] on div at bounding box center [784, 272] width 1568 height 545
click at [267, 180] on div at bounding box center [784, 272] width 1568 height 545
